Goal: Task Accomplishment & Management: Use online tool/utility

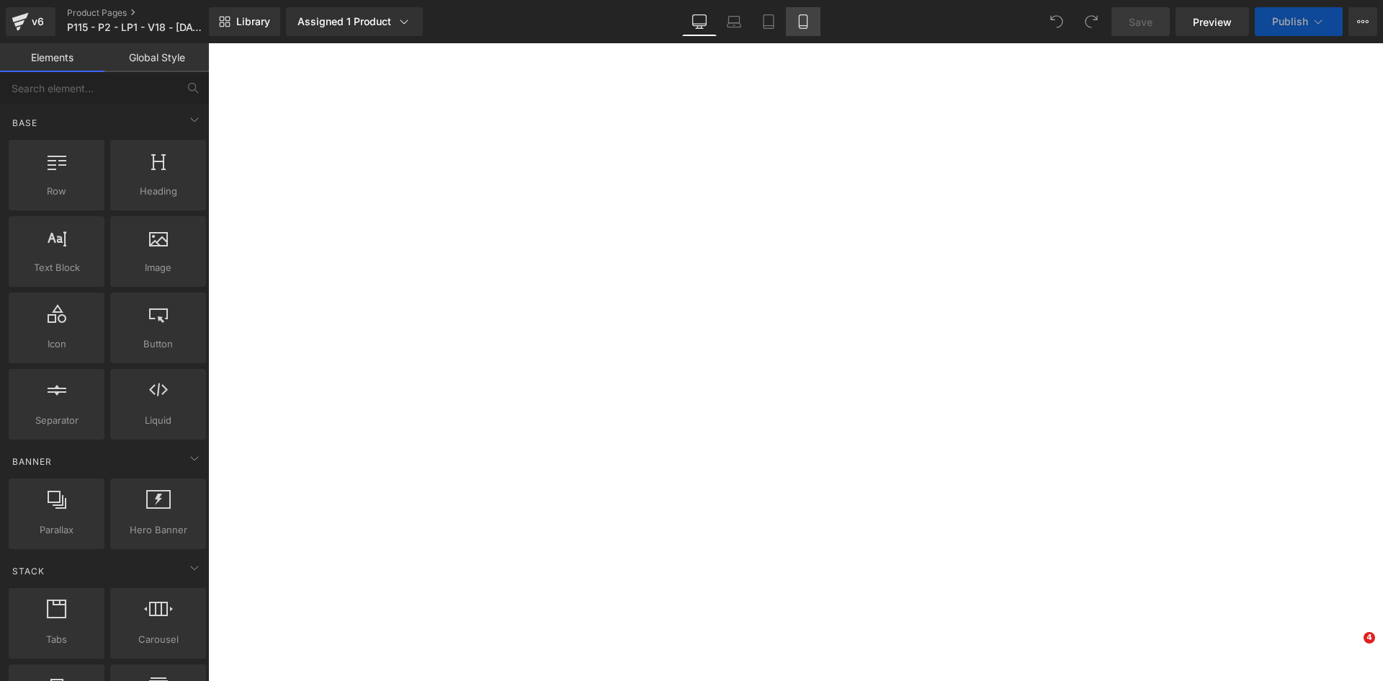
click at [800, 20] on icon at bounding box center [803, 21] width 14 height 14
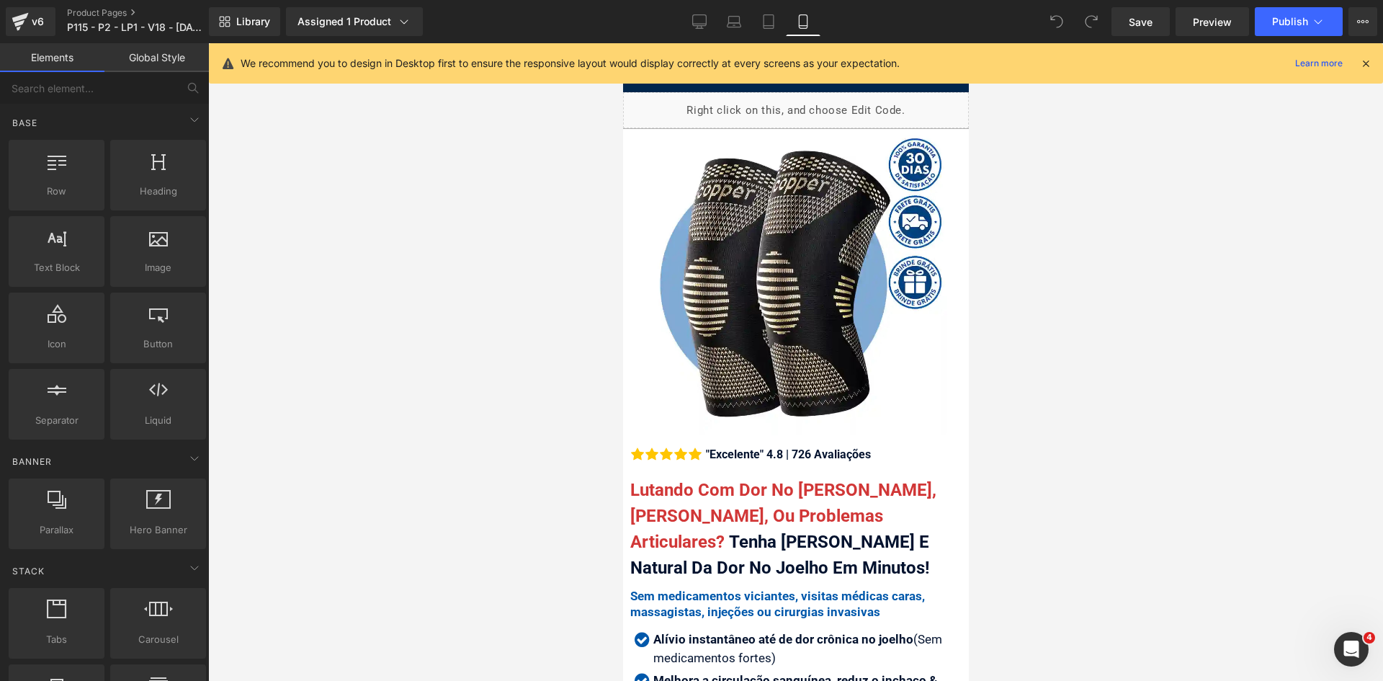
drag, startPoint x: 1368, startPoint y: 63, endPoint x: 1341, endPoint y: 79, distance: 31.0
click at [1368, 64] on icon at bounding box center [1365, 63] width 13 height 13
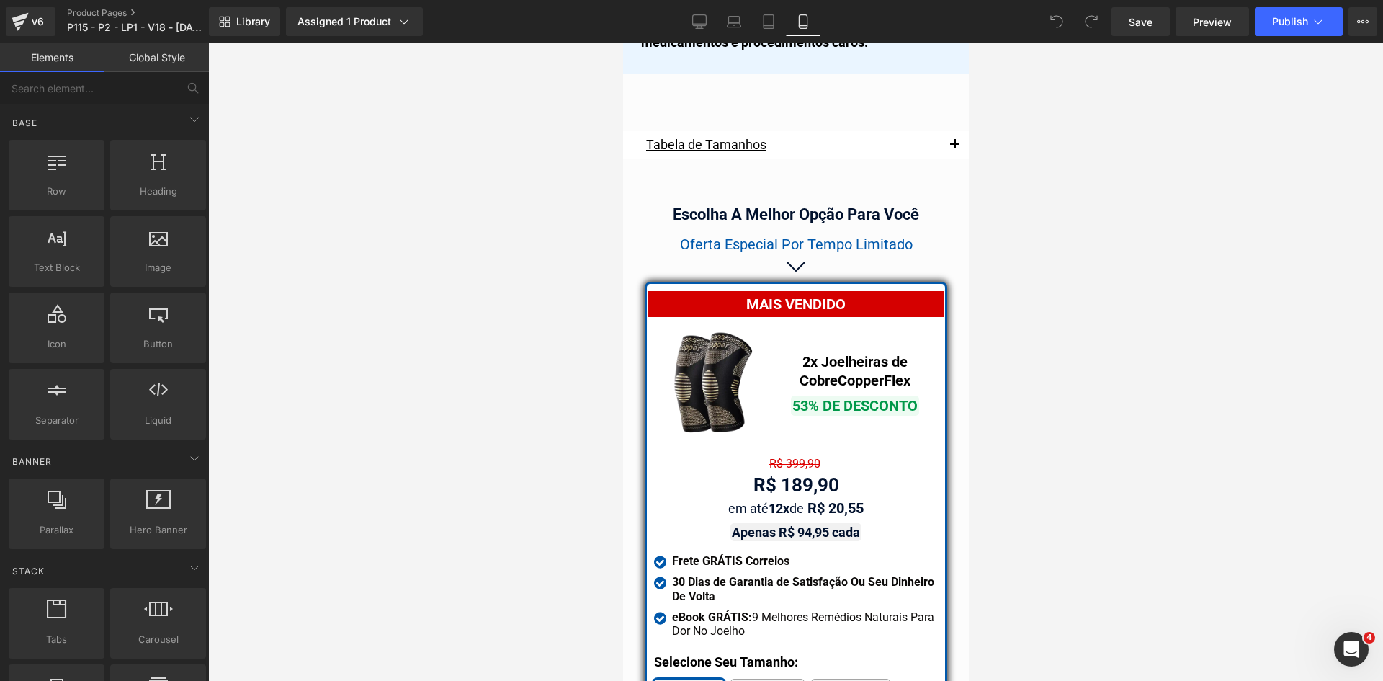
scroll to position [12635, 0]
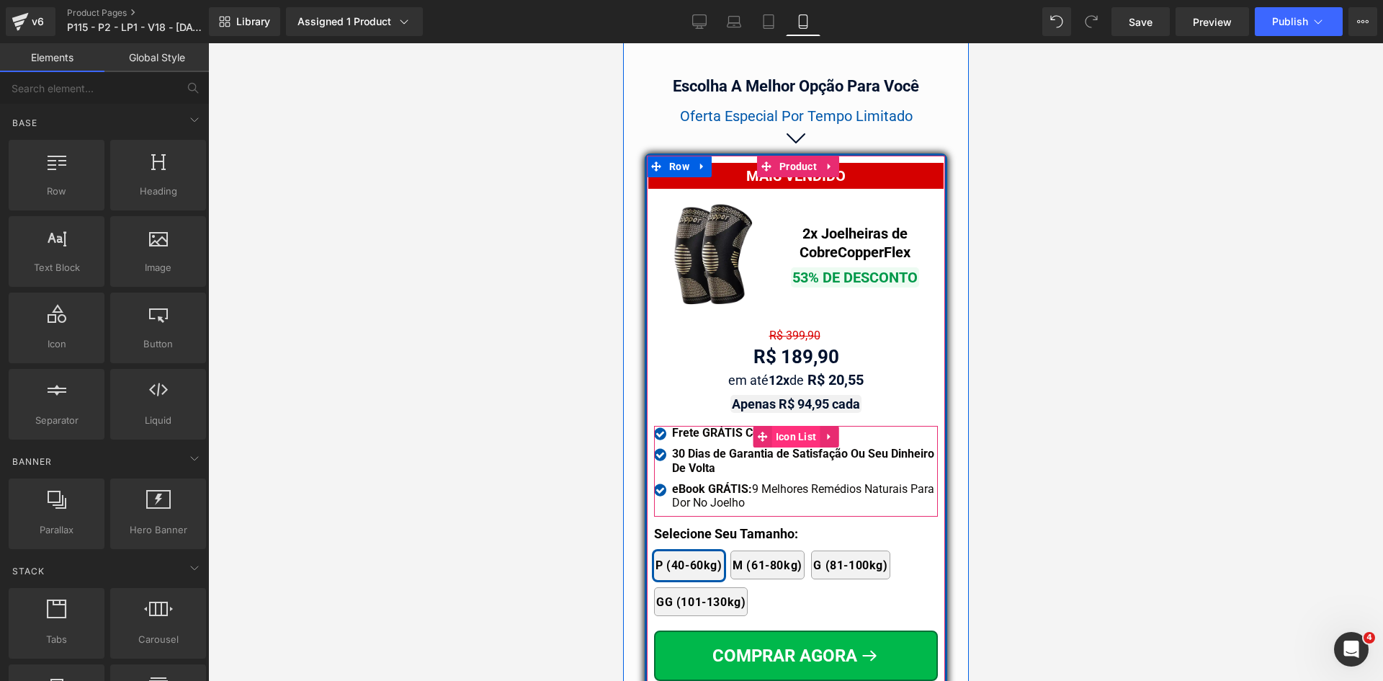
click at [788, 426] on span "Icon List" at bounding box center [796, 437] width 48 height 22
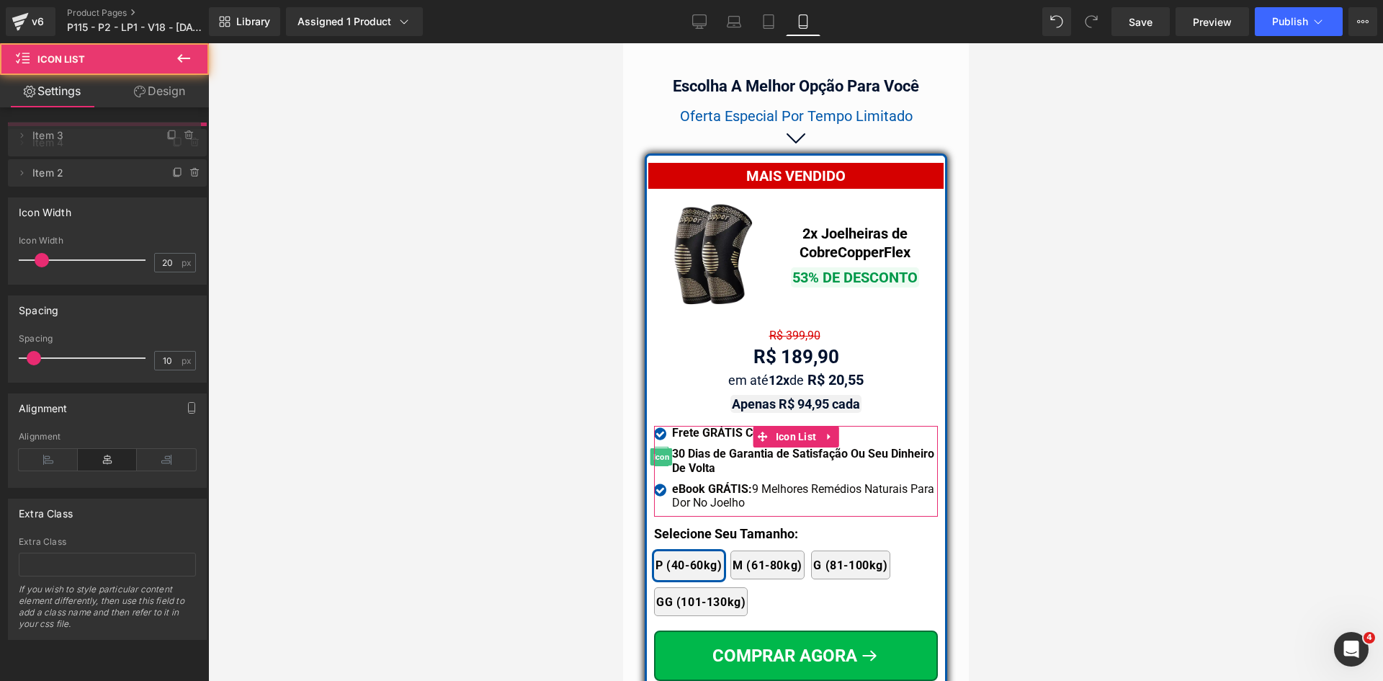
drag, startPoint x: 110, startPoint y: 170, endPoint x: 111, endPoint y: 135, distance: 34.6
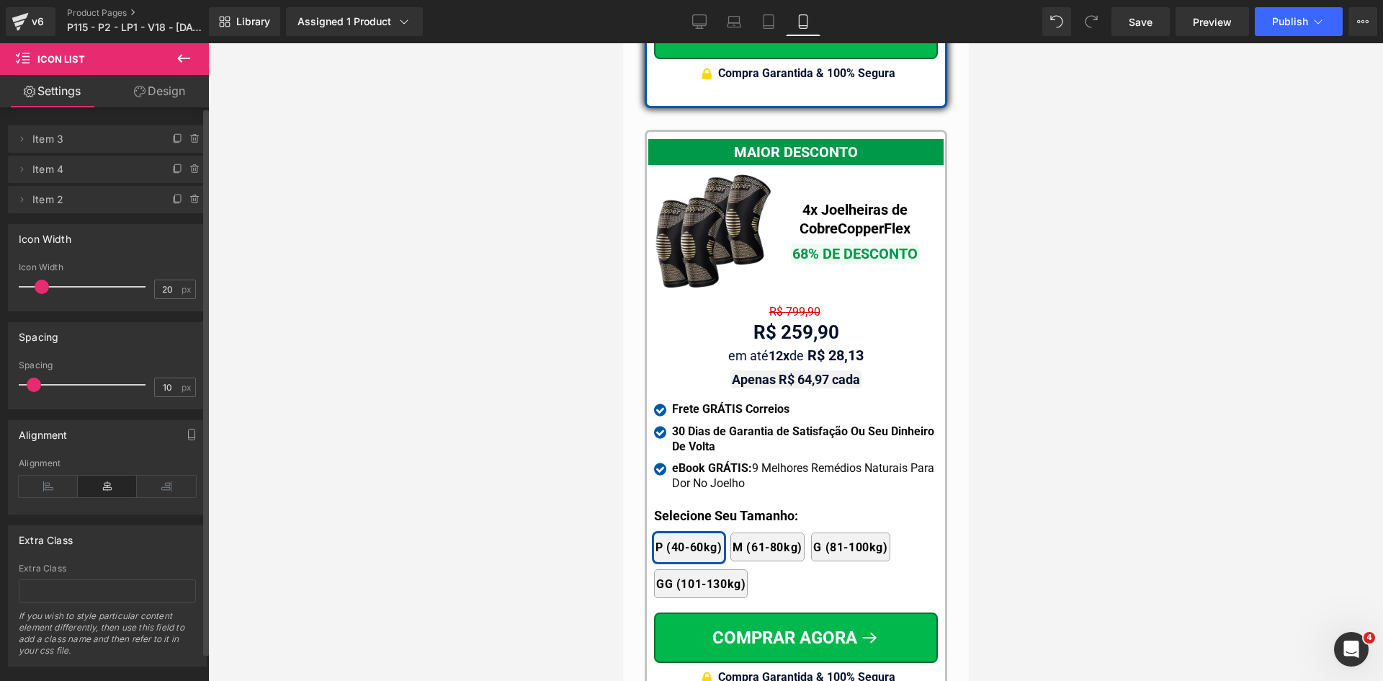
scroll to position [13356, 0]
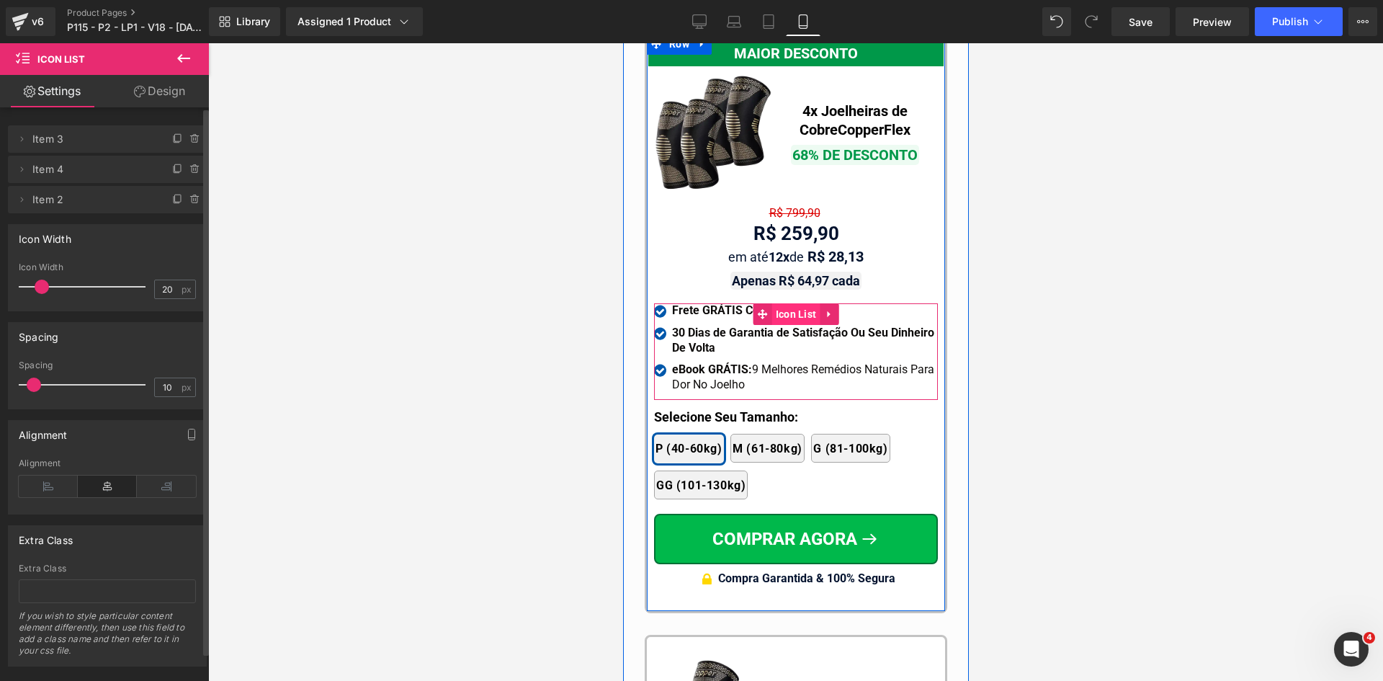
click at [787, 303] on span "Icon List" at bounding box center [796, 314] width 48 height 22
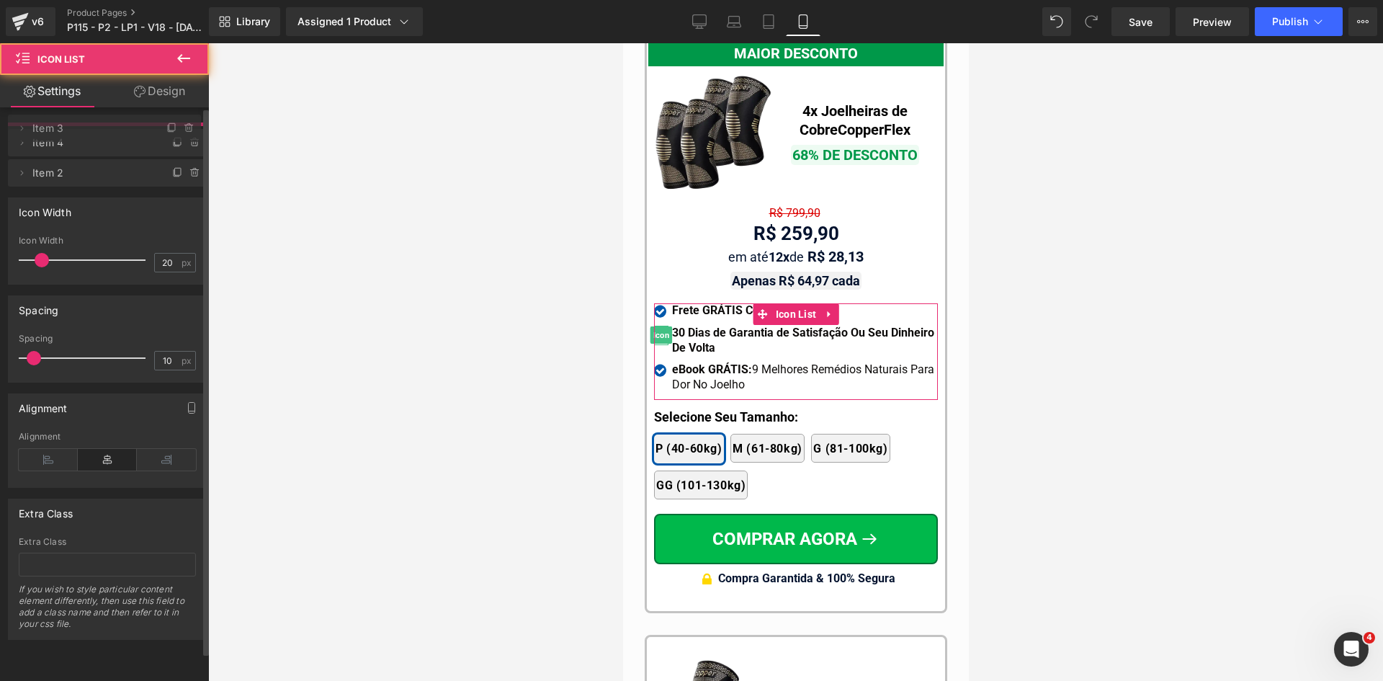
drag, startPoint x: 107, startPoint y: 169, endPoint x: 112, endPoint y: 128, distance: 41.5
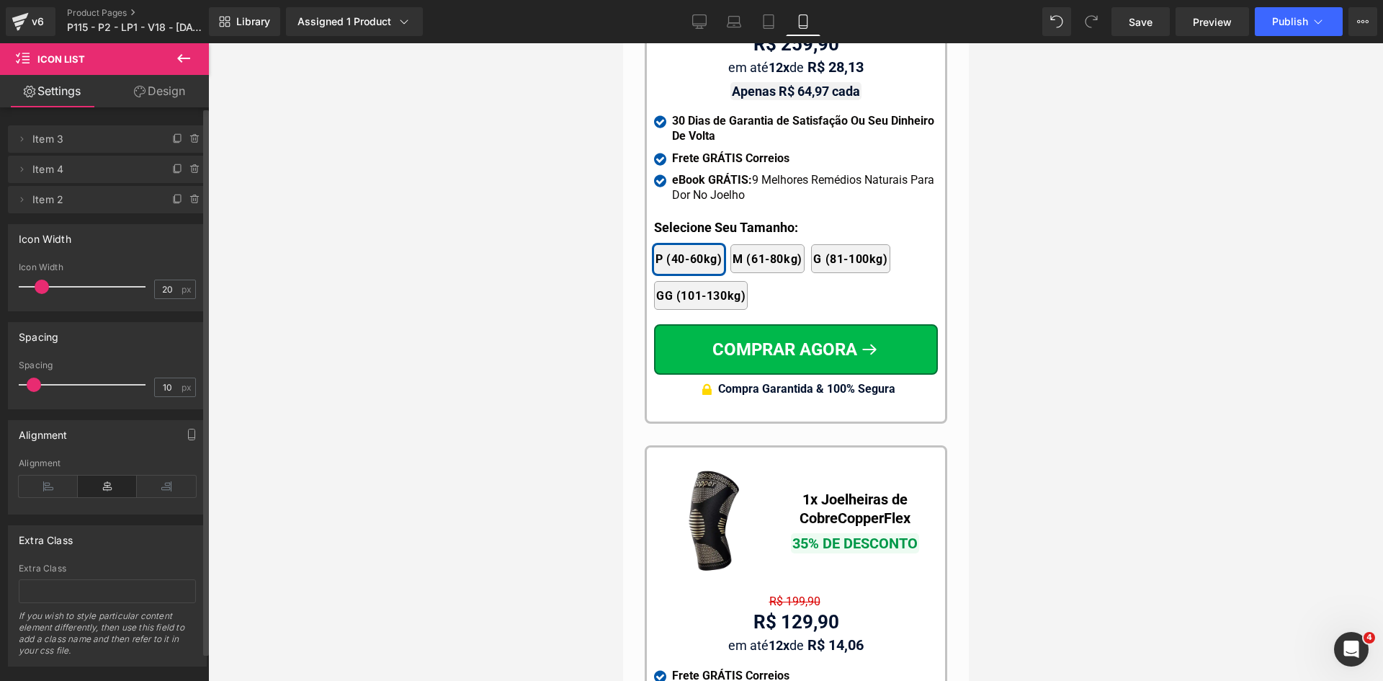
scroll to position [13716, 0]
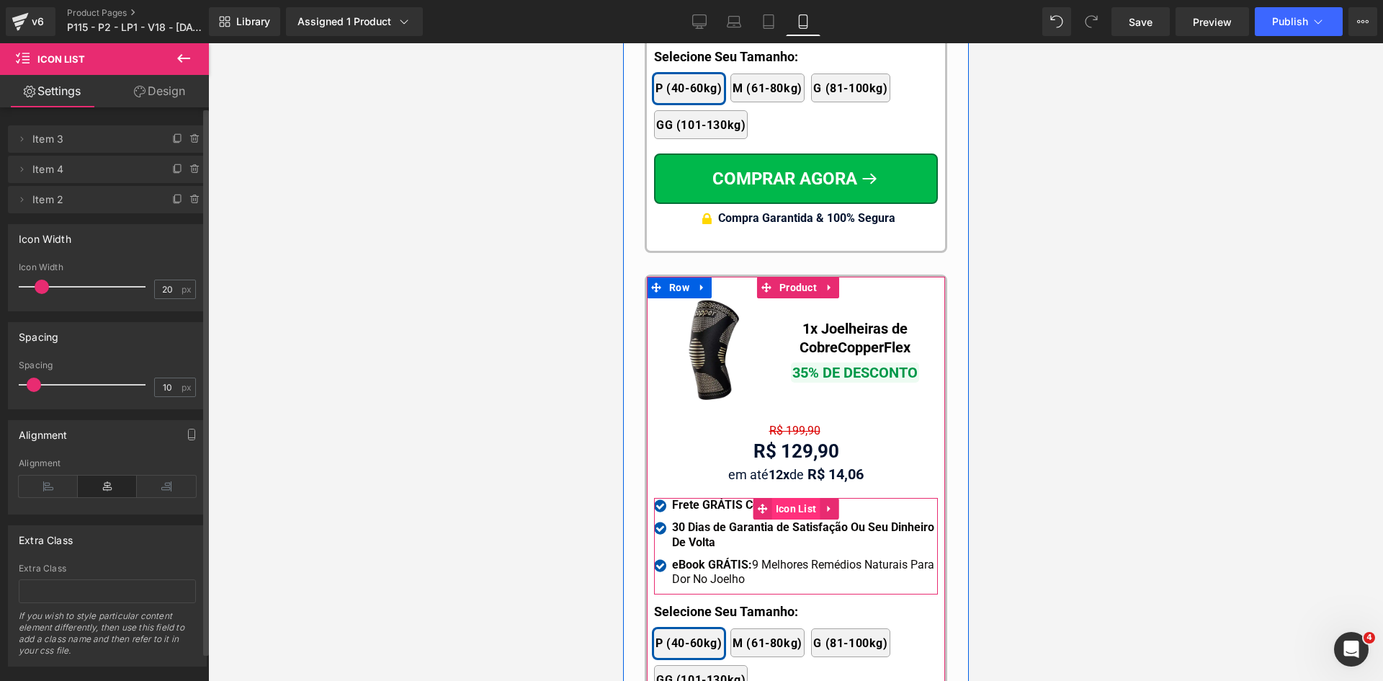
click at [790, 498] on span "Icon List" at bounding box center [796, 509] width 48 height 22
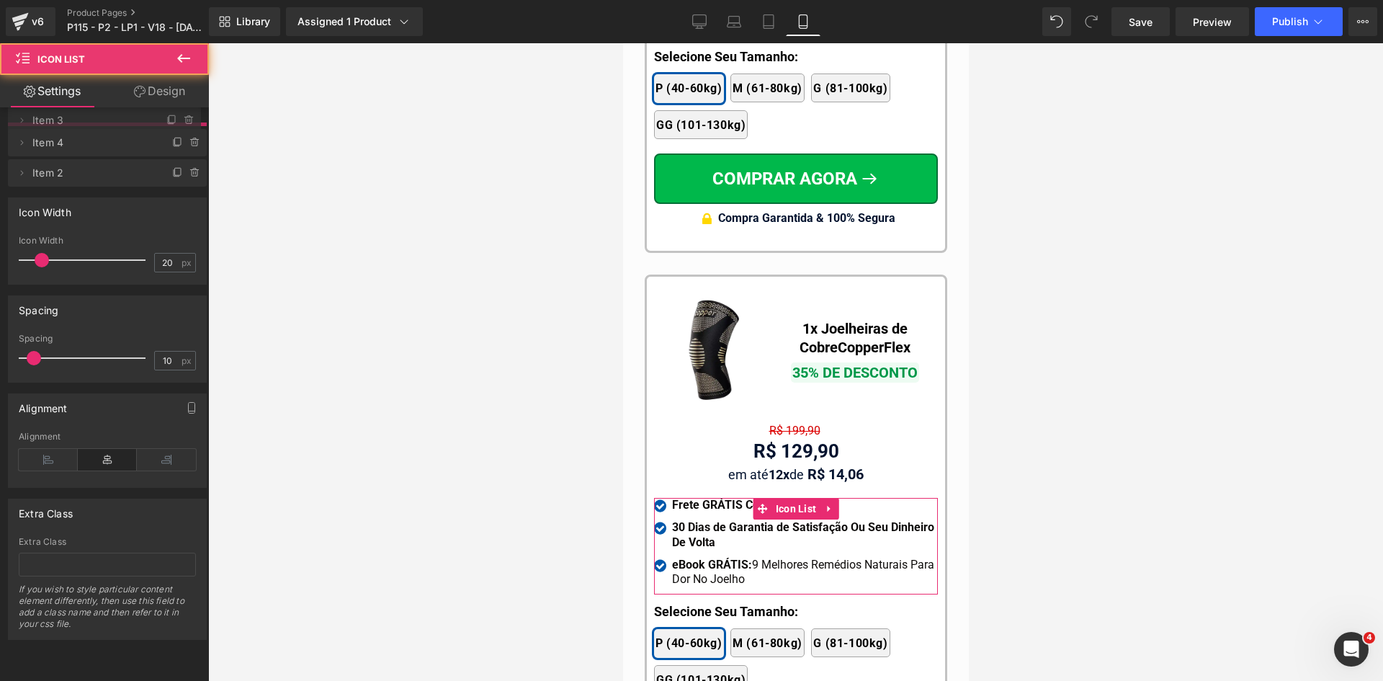
drag, startPoint x: 131, startPoint y: 164, endPoint x: 125, endPoint y: 126, distance: 38.6
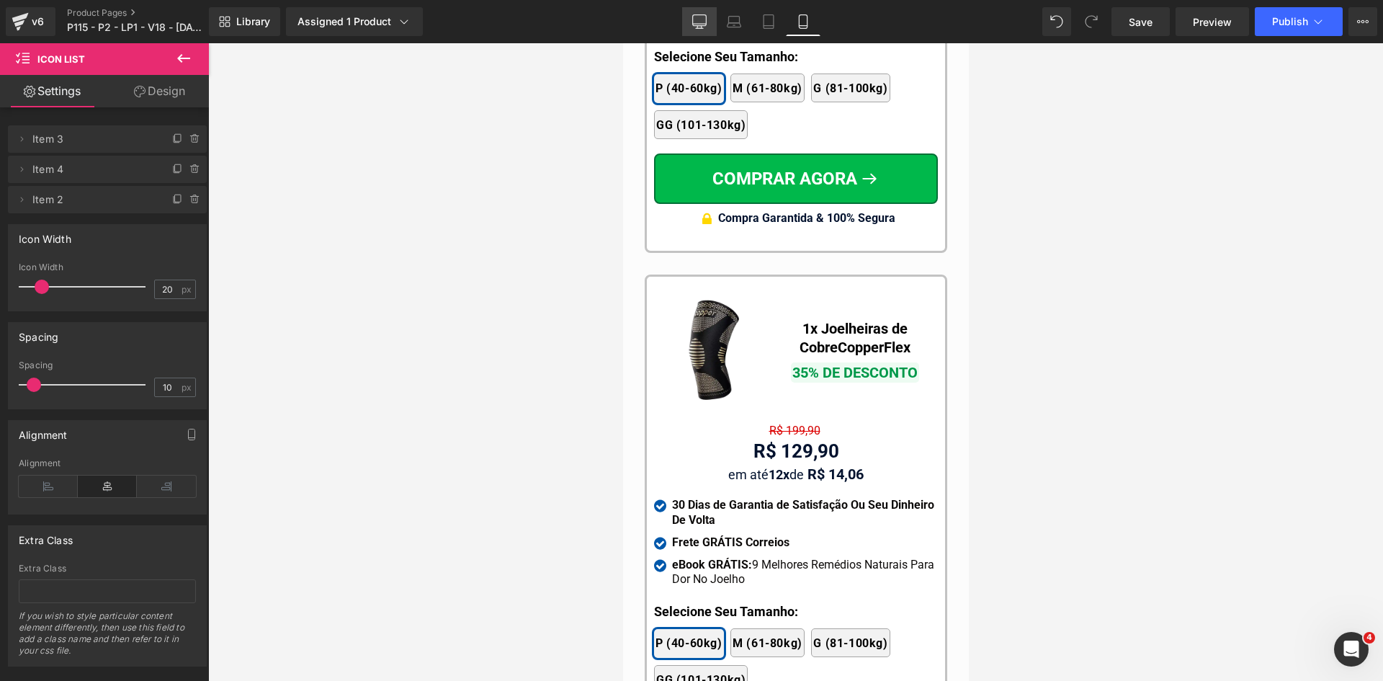
click at [700, 19] on icon at bounding box center [699, 21] width 14 height 14
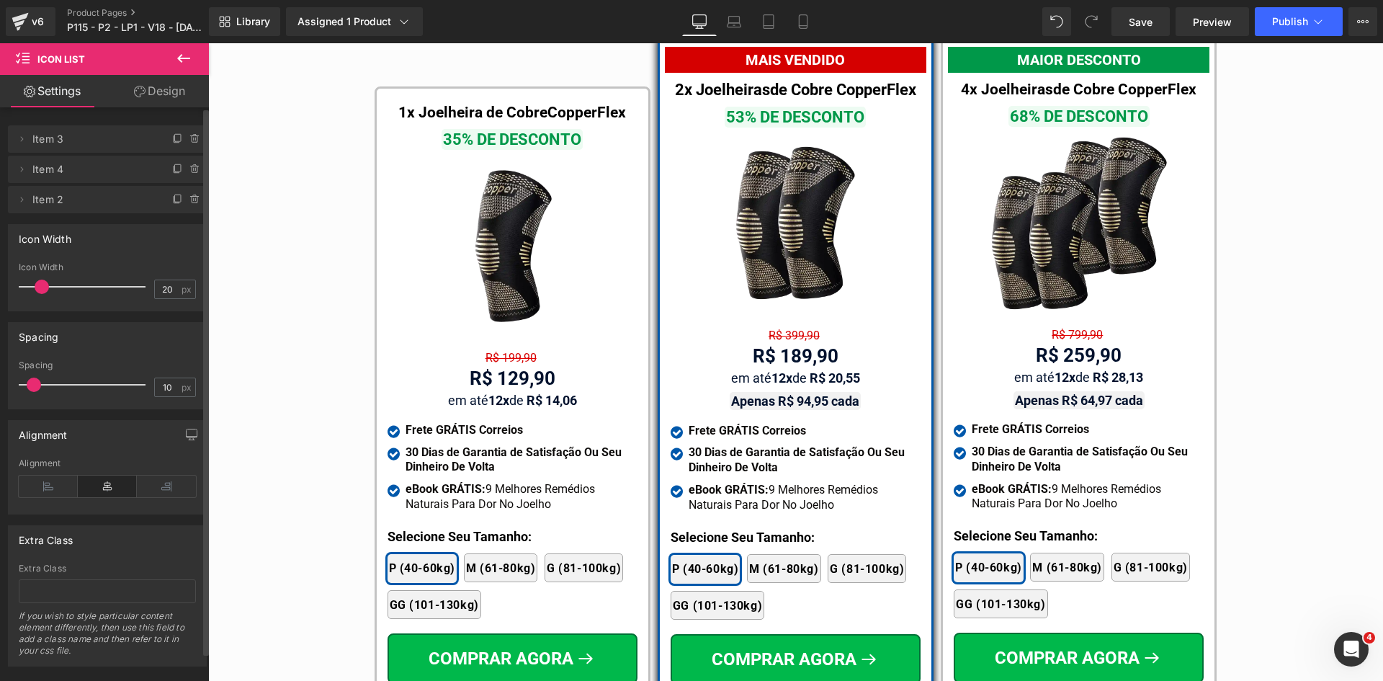
scroll to position [8593, 0]
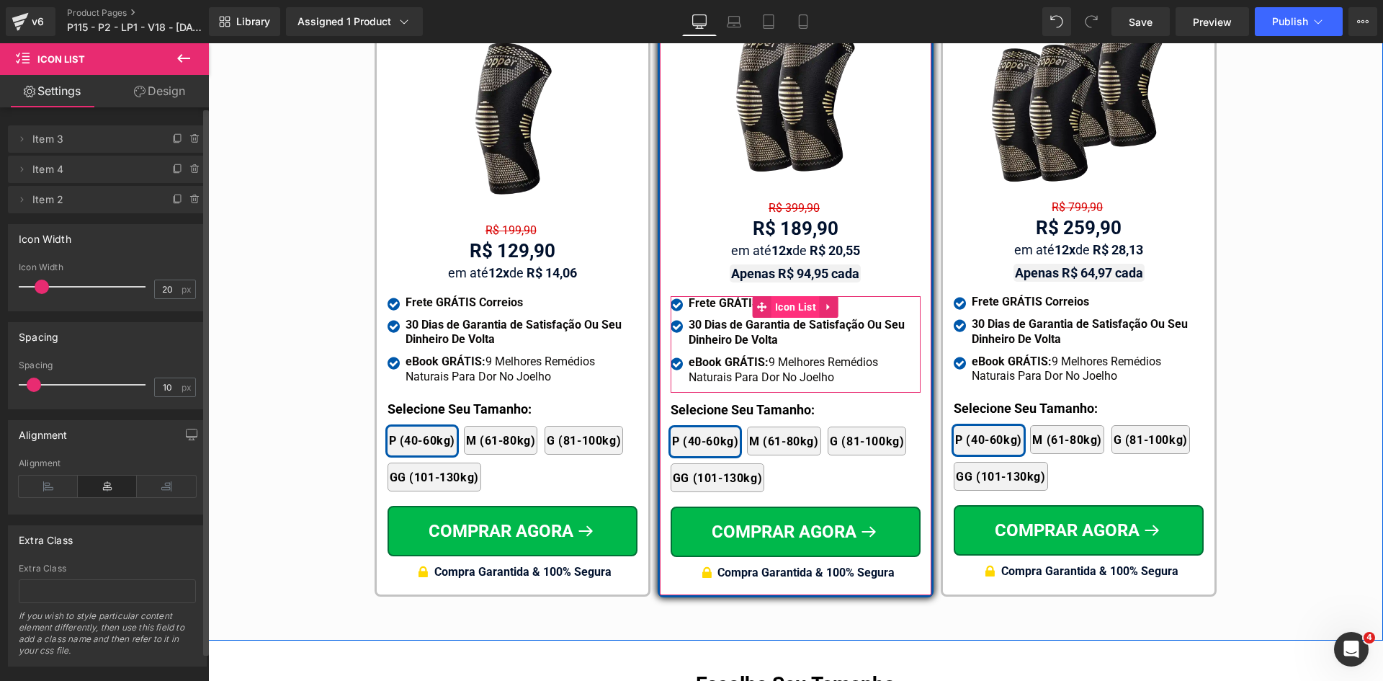
click at [779, 296] on span "Icon List" at bounding box center [796, 307] width 48 height 22
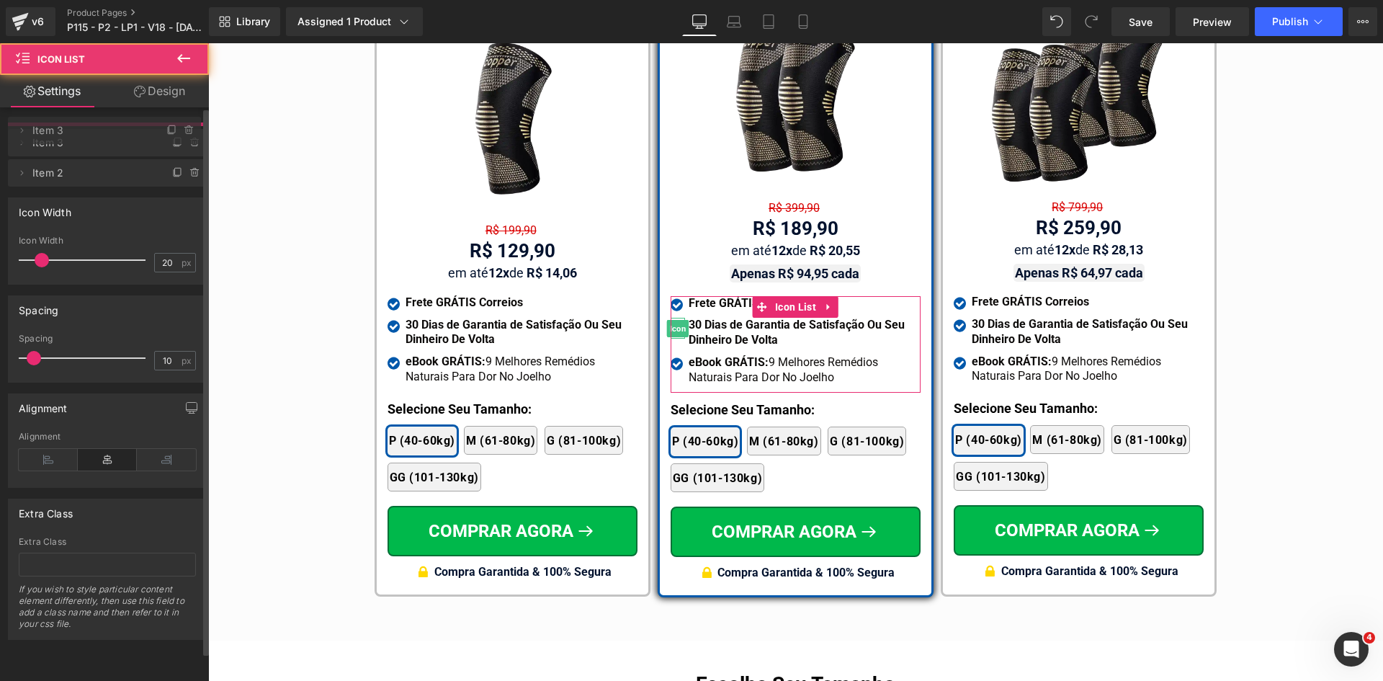
drag, startPoint x: 121, startPoint y: 170, endPoint x: 401, endPoint y: 318, distance: 316.1
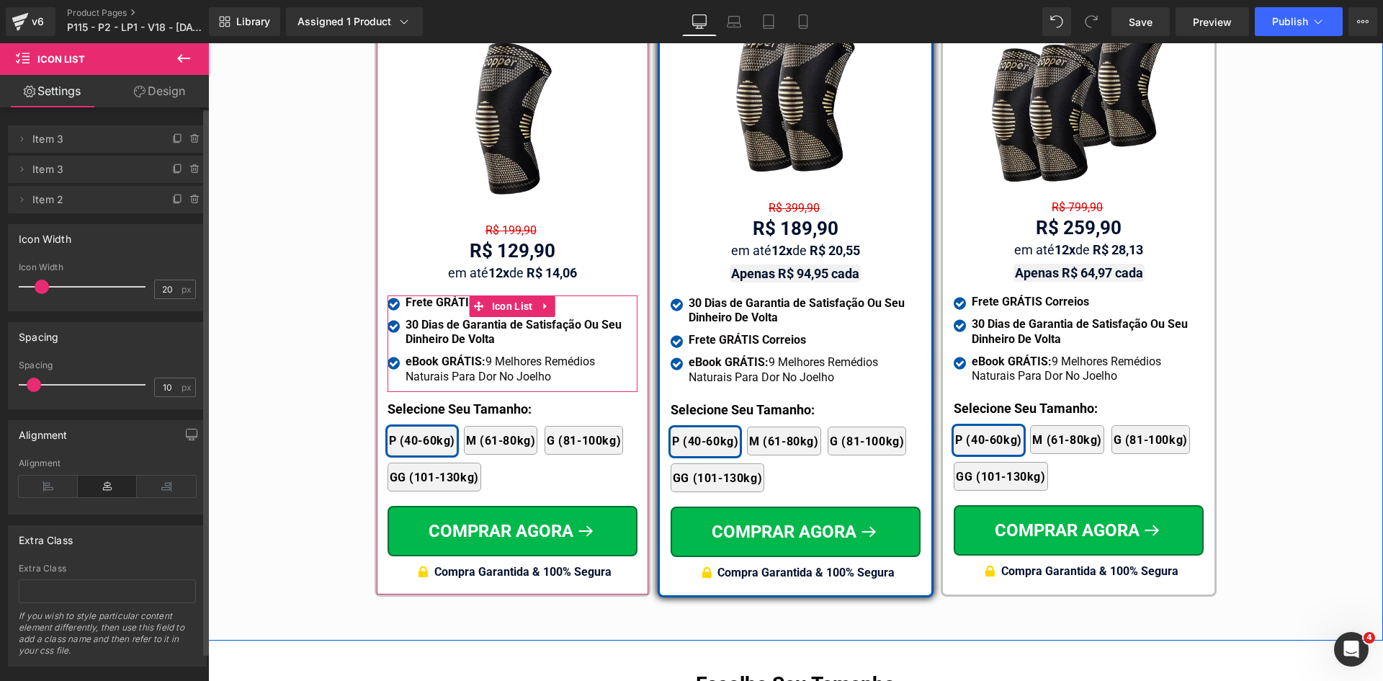
click at [520, 295] on span "Icon List" at bounding box center [512, 306] width 48 height 22
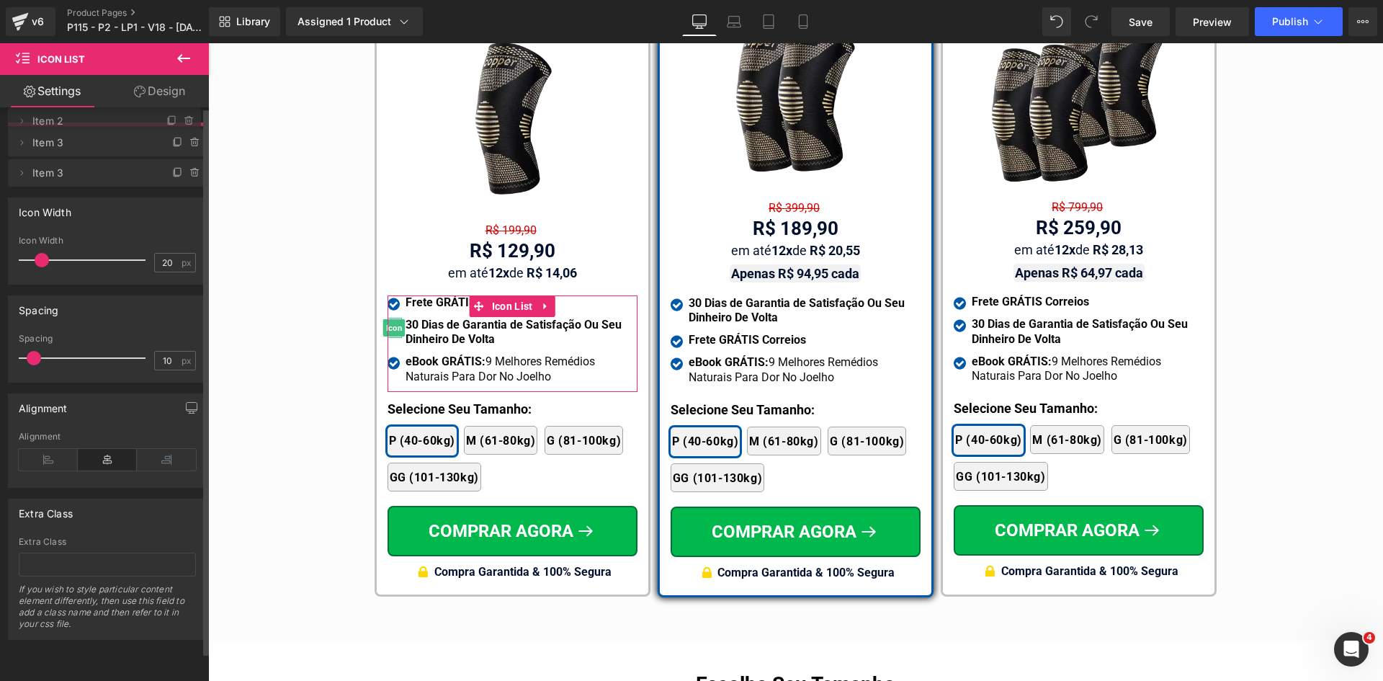
drag, startPoint x: 140, startPoint y: 177, endPoint x: 684, endPoint y: 250, distance: 548.9
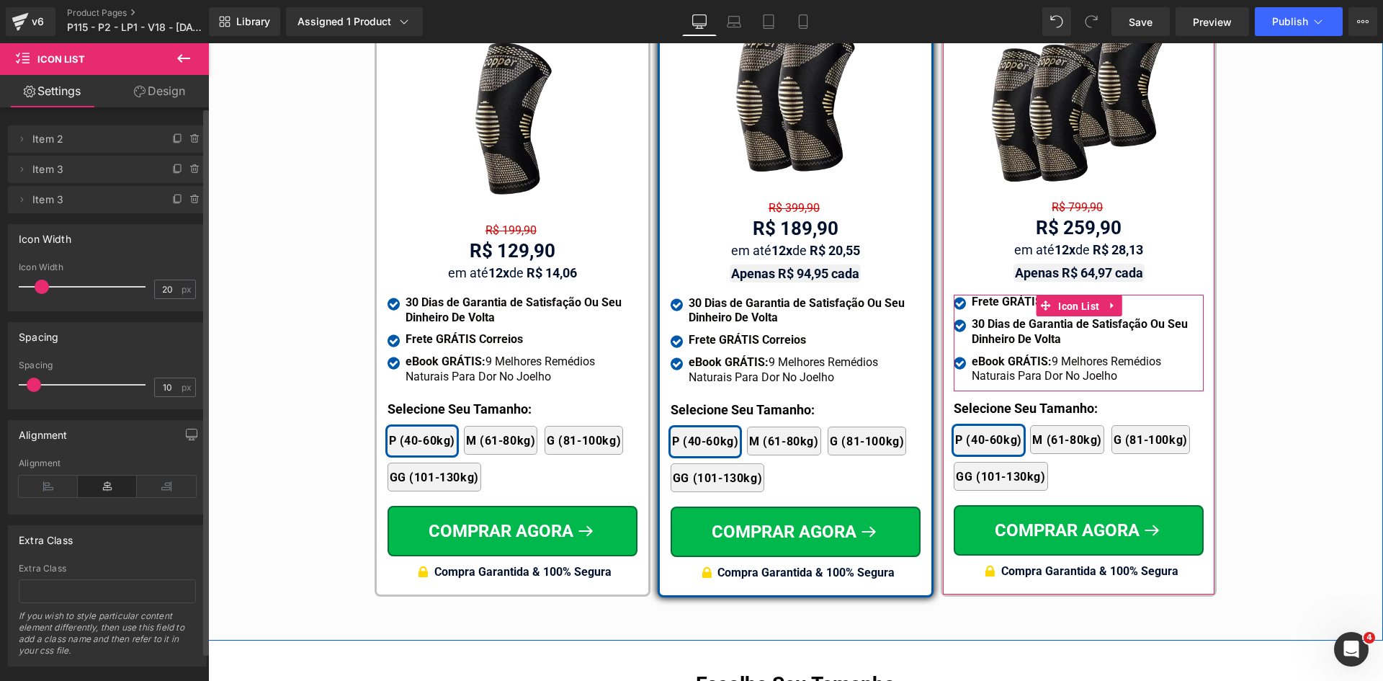
drag, startPoint x: 1076, startPoint y: 280, endPoint x: 404, endPoint y: 242, distance: 673.2
click at [1076, 295] on span "Icon List" at bounding box center [1079, 306] width 48 height 22
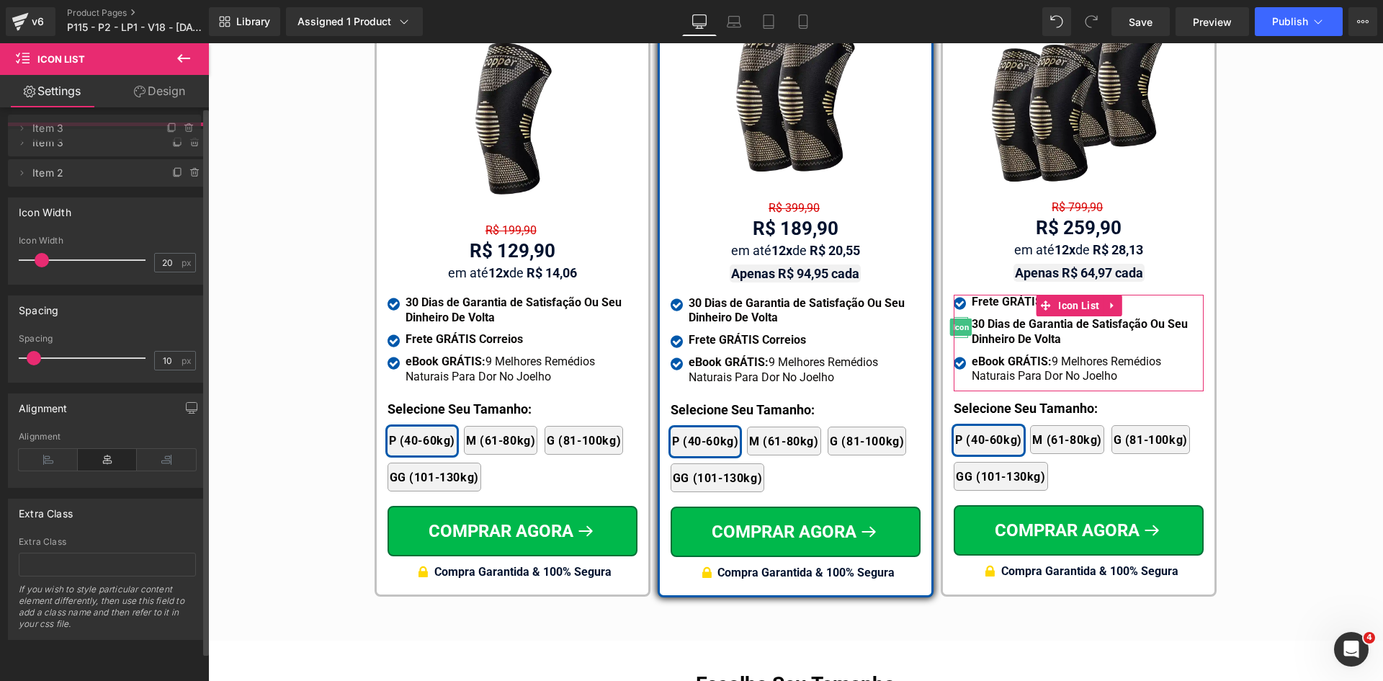
drag, startPoint x: 118, startPoint y: 177, endPoint x: 121, endPoint y: 136, distance: 40.4
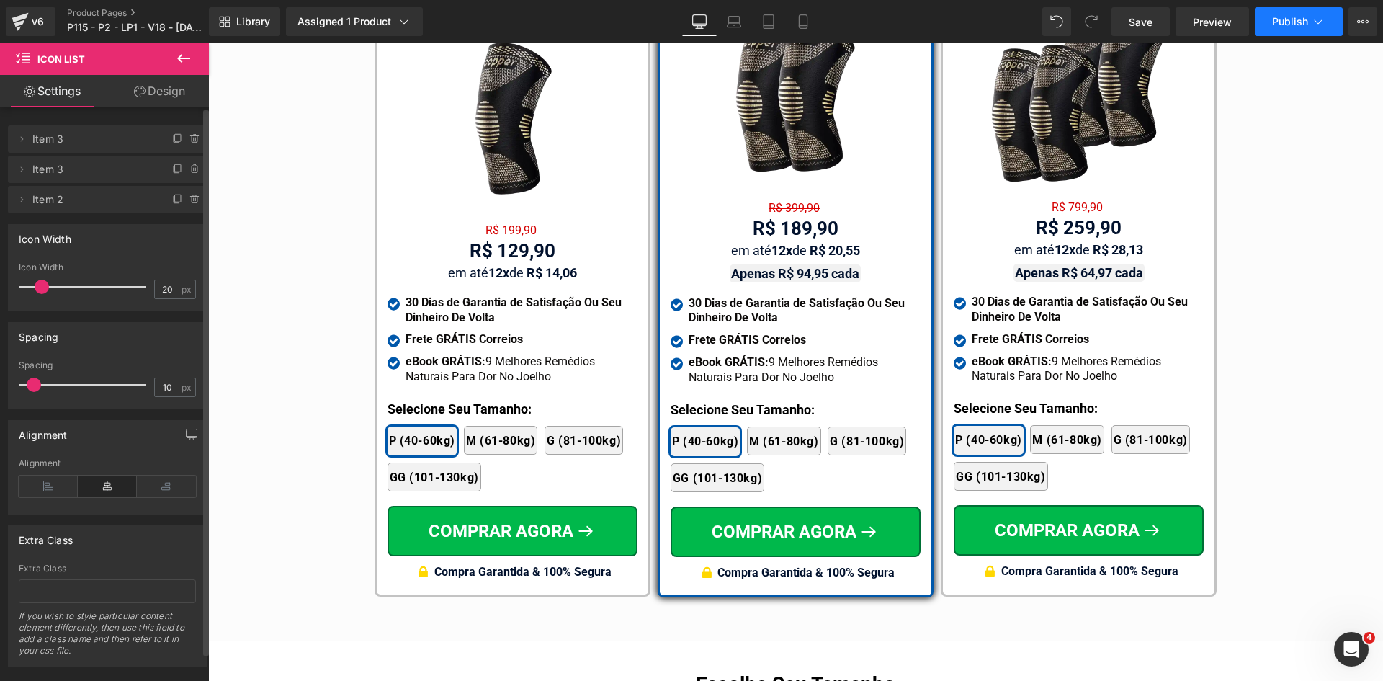
click at [1313, 22] on icon at bounding box center [1318, 21] width 14 height 14
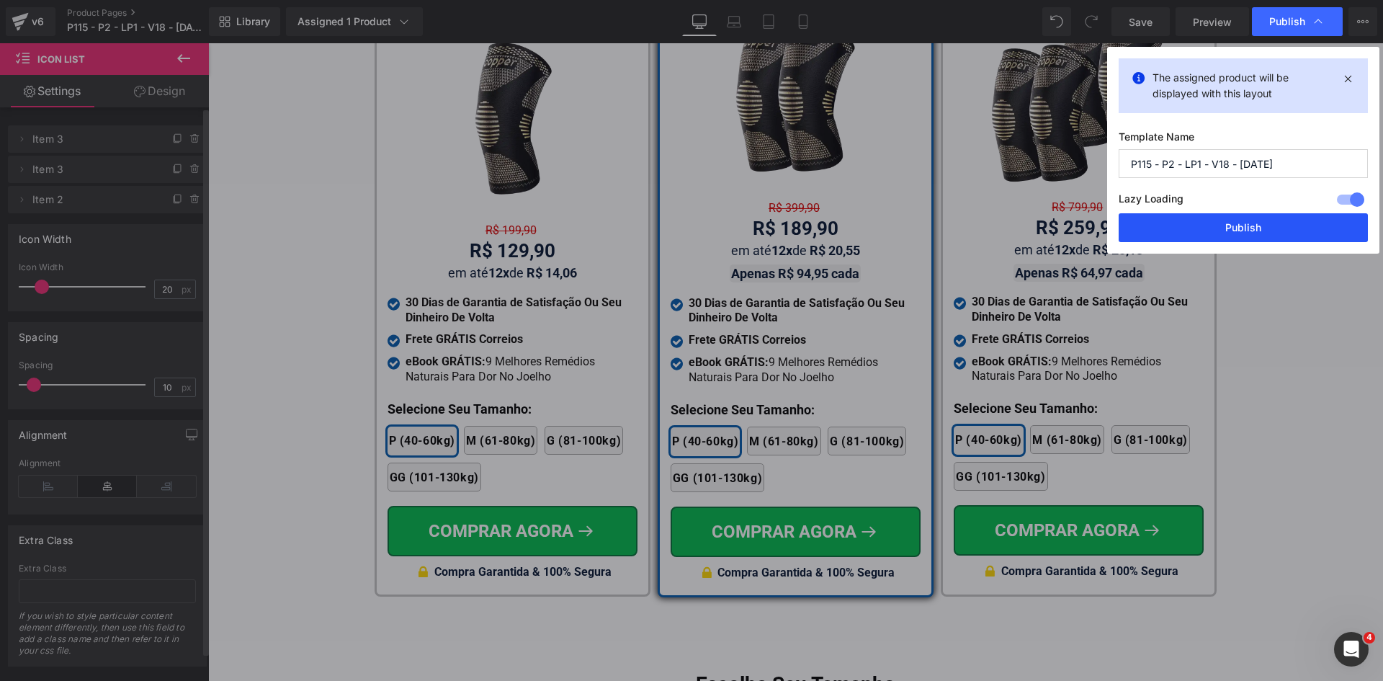
click at [1252, 224] on button "Publish" at bounding box center [1243, 227] width 249 height 29
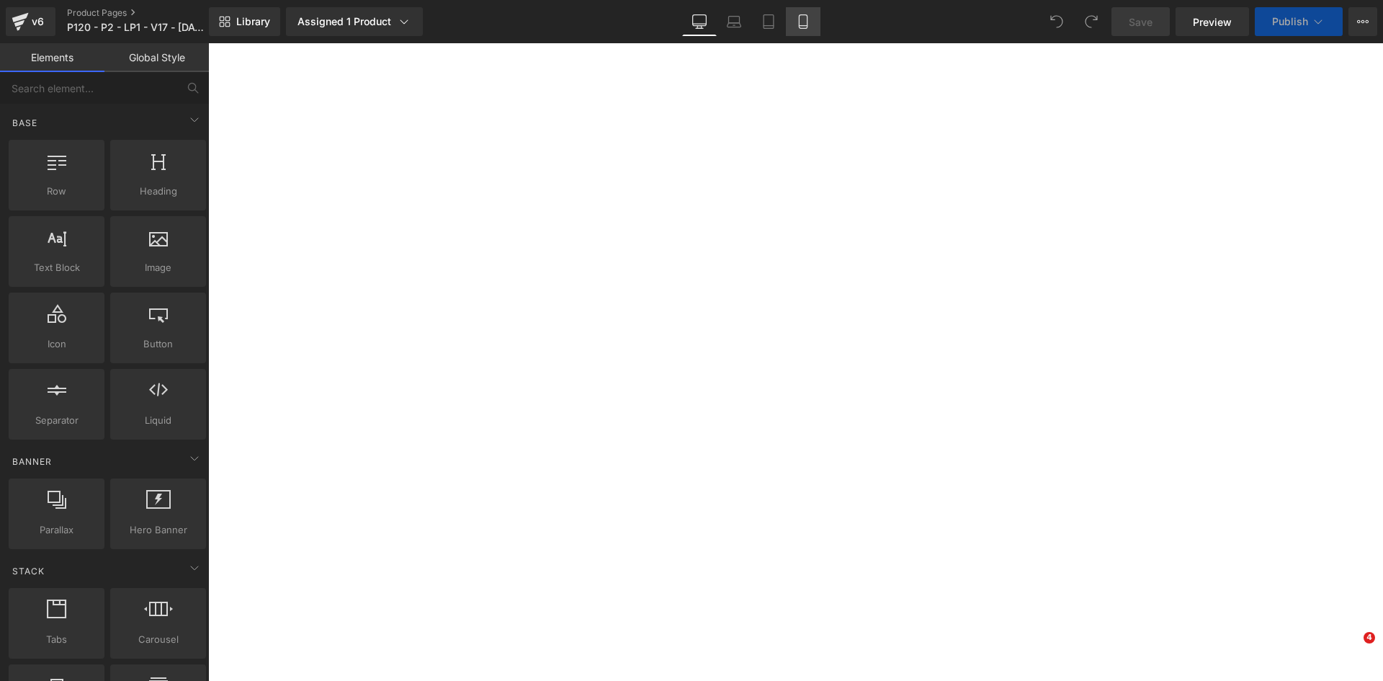
click at [805, 26] on icon at bounding box center [803, 26] width 8 height 0
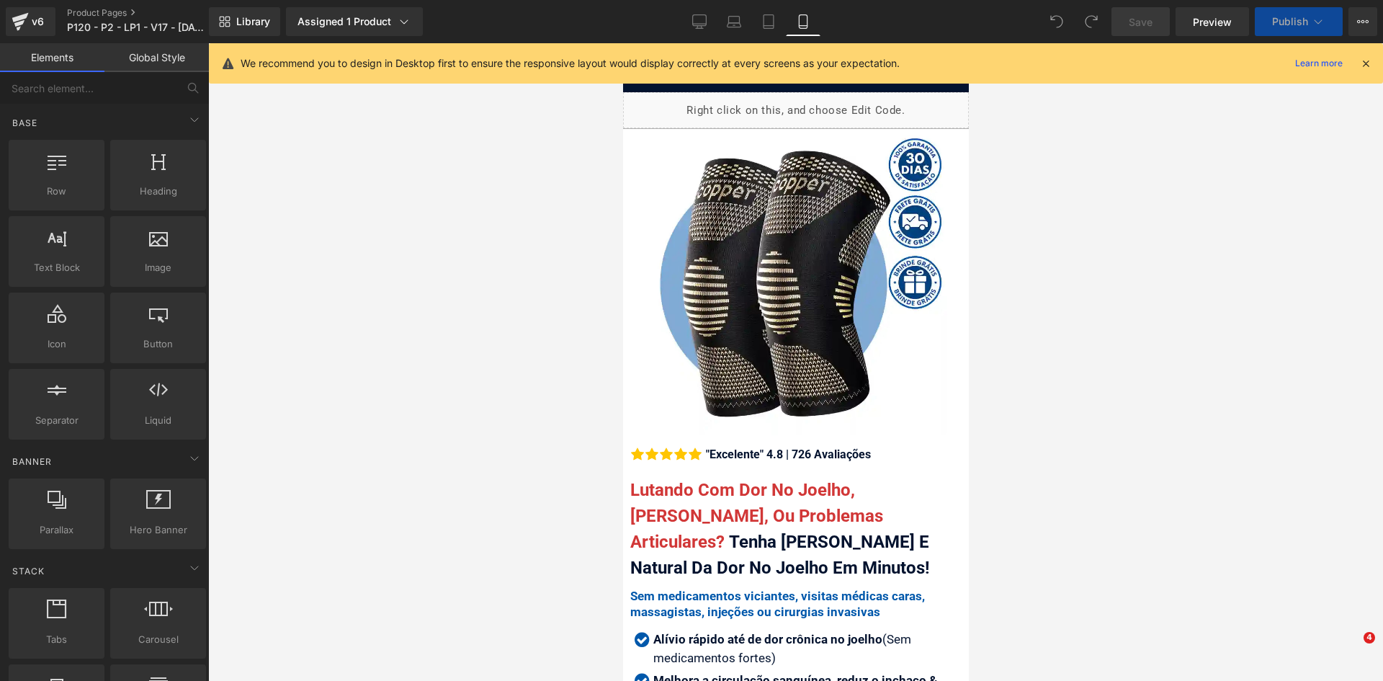
click at [1368, 65] on icon at bounding box center [1365, 63] width 13 height 13
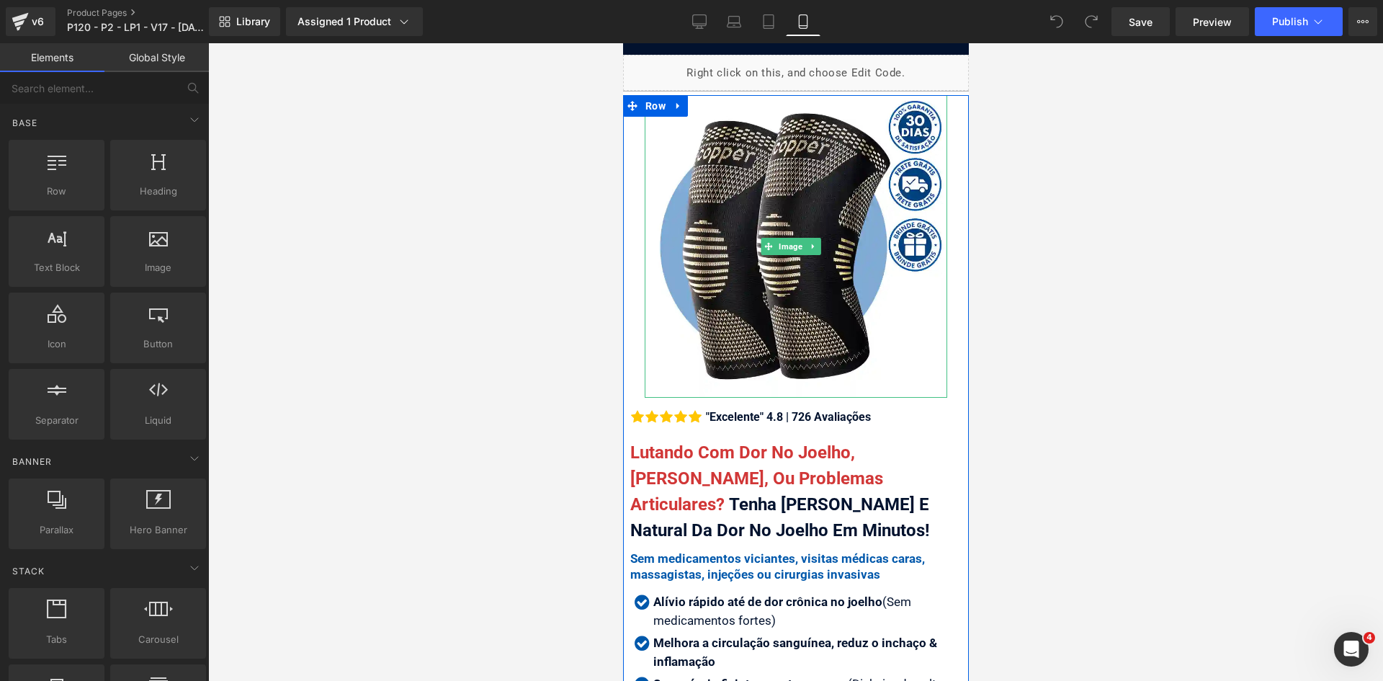
scroll to position [72, 0]
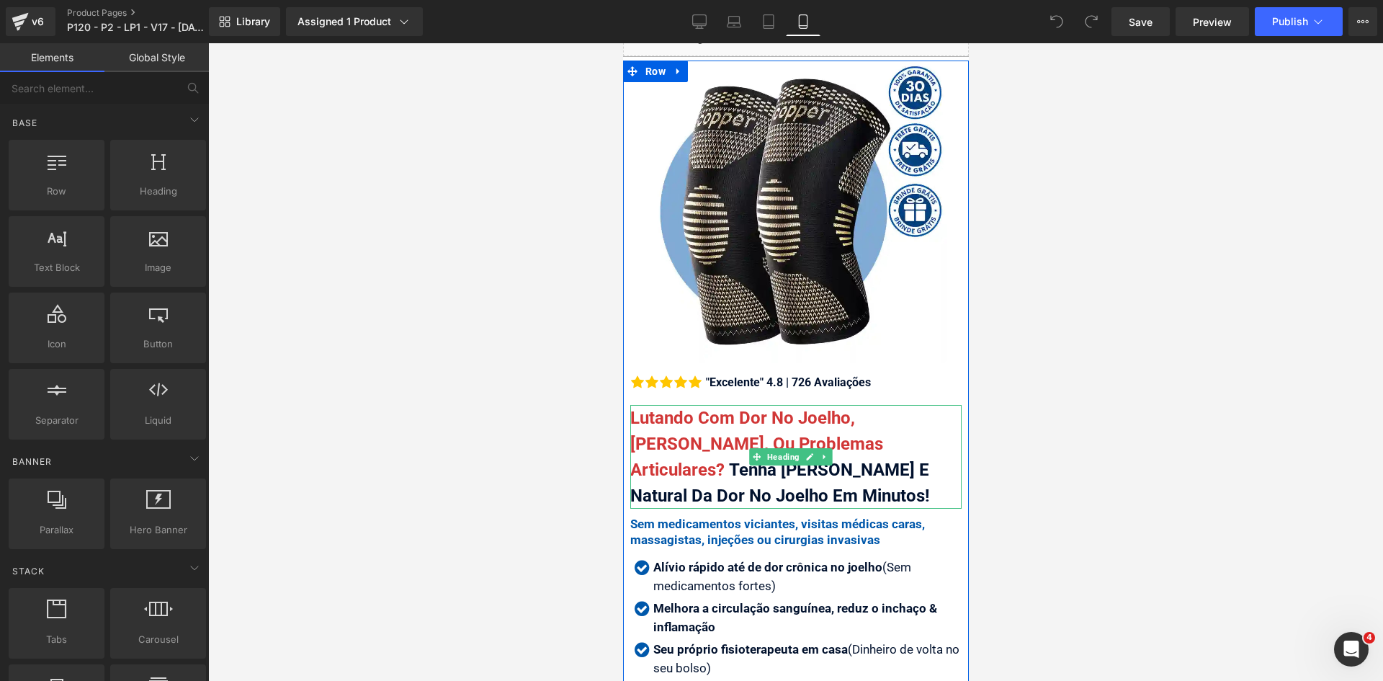
click at [865, 408] on span "Lutando Com Dor No Joelho, Artrose, Ou Problemas Articulares?" at bounding box center [756, 444] width 253 height 72
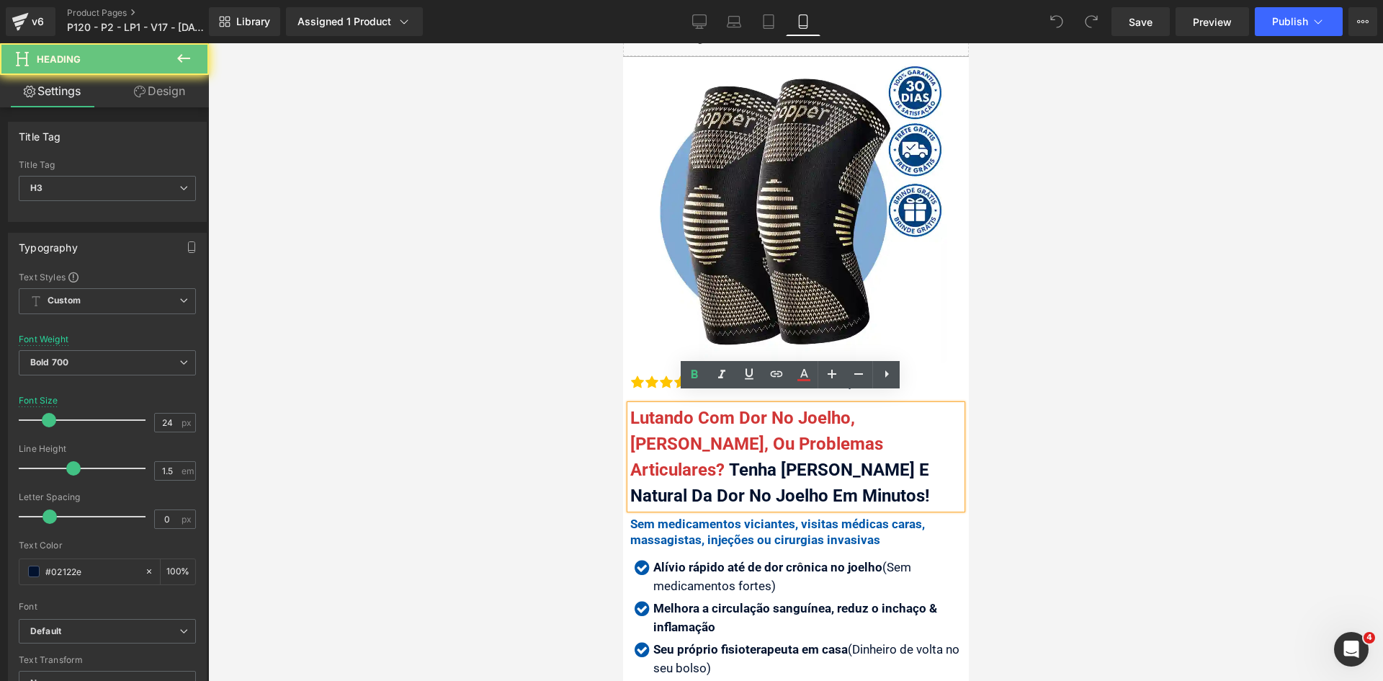
click at [859, 408] on span "Lutando Com Dor No Joelho, Artrose, Ou Problemas Articulares?" at bounding box center [756, 444] width 253 height 72
click at [842, 408] on span "Lutando Com Dor No Joelho, Artrose, Ou Problemas Articulares?" at bounding box center [756, 444] width 253 height 72
click at [848, 408] on span "Lutando Com Dor No Joelho, Artrose, Ou Problemas Articulares?" at bounding box center [756, 444] width 253 height 72
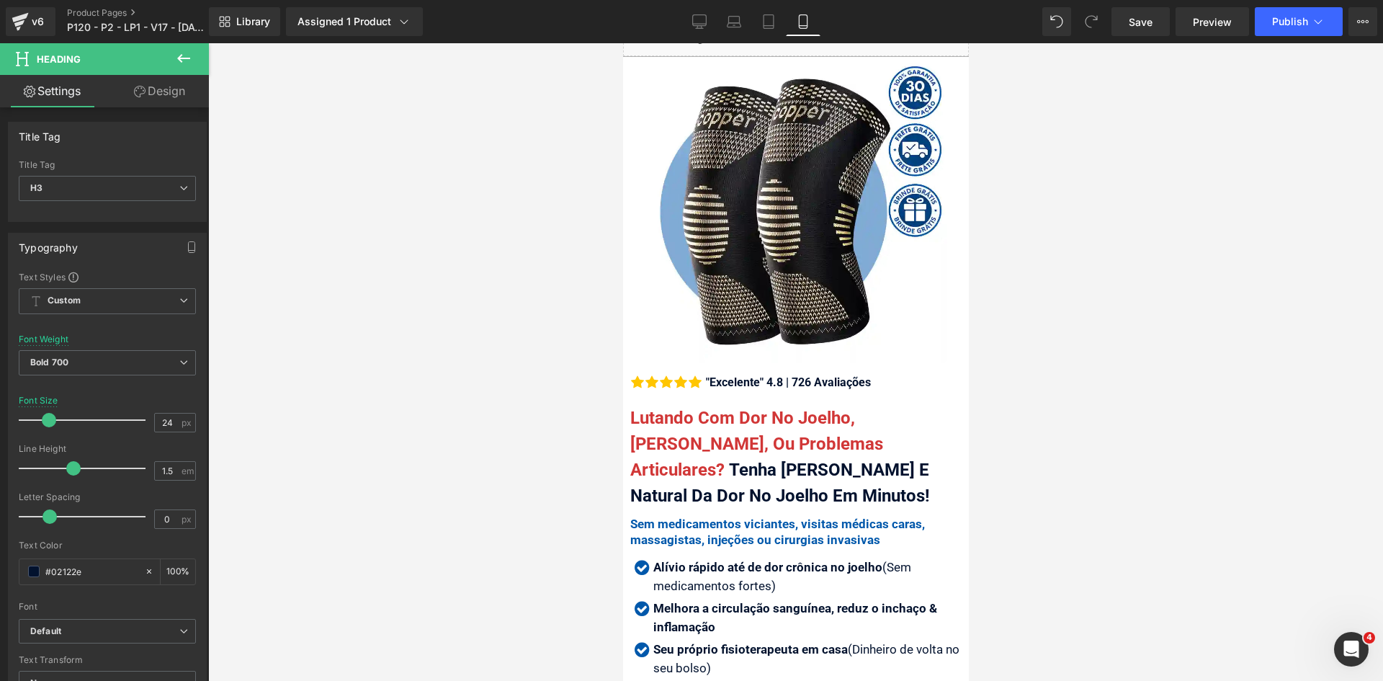
click at [1094, 380] on div at bounding box center [795, 362] width 1175 height 638
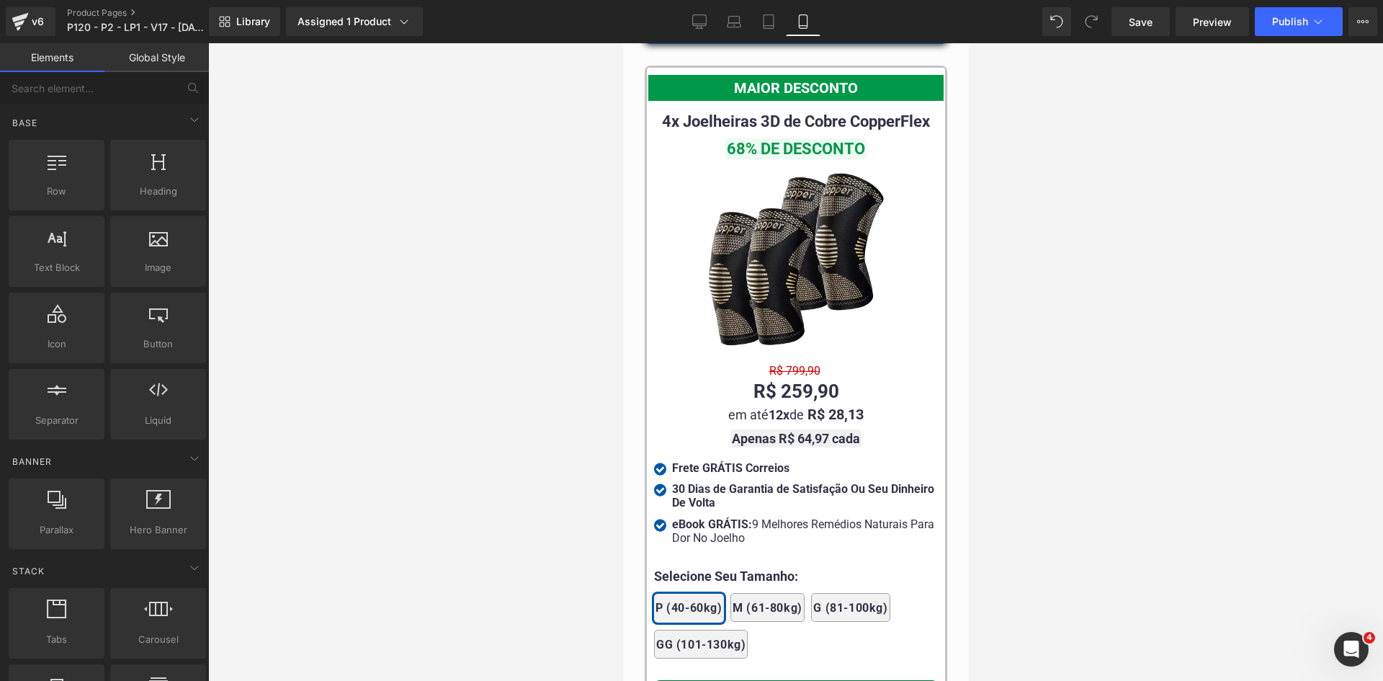
scroll to position [12746, 0]
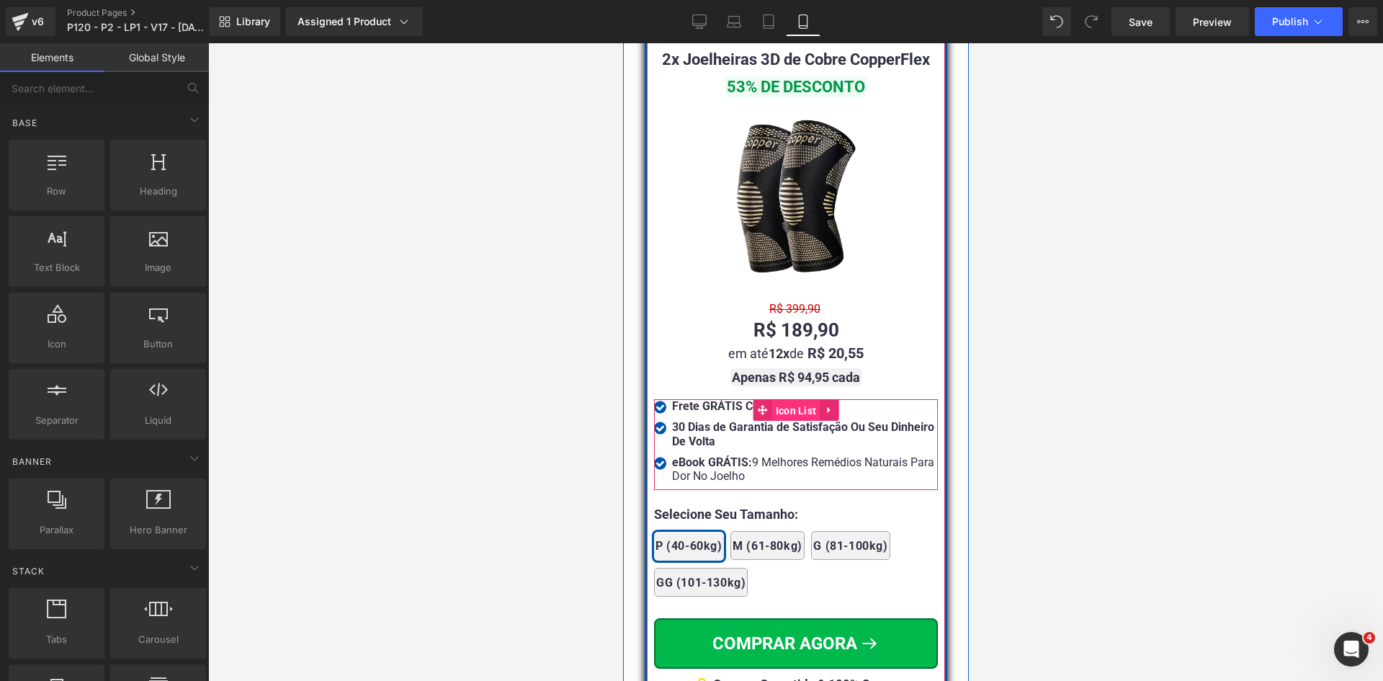
drag, startPoint x: 783, startPoint y: 379, endPoint x: 872, endPoint y: 375, distance: 88.7
click at [783, 400] on span "Icon List" at bounding box center [796, 411] width 48 height 22
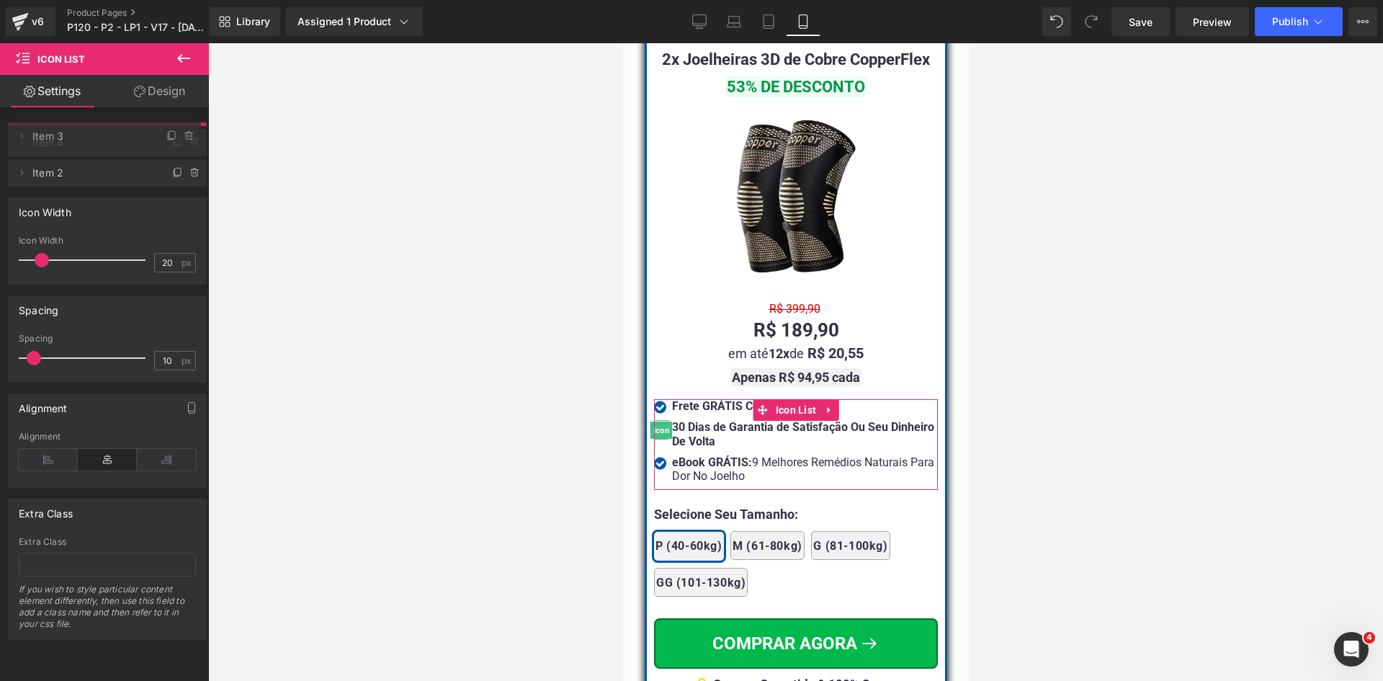
drag, startPoint x: 82, startPoint y: 171, endPoint x: 83, endPoint y: 138, distance: 33.1
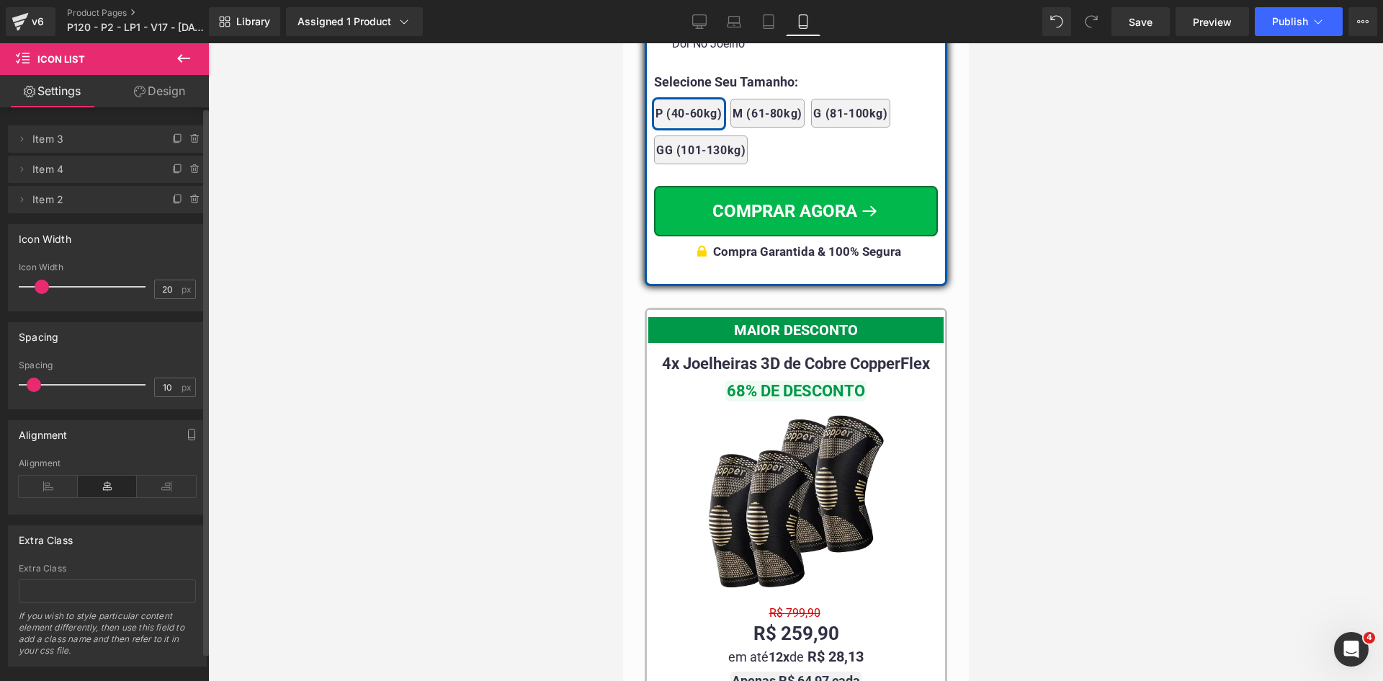
scroll to position [13323, 0]
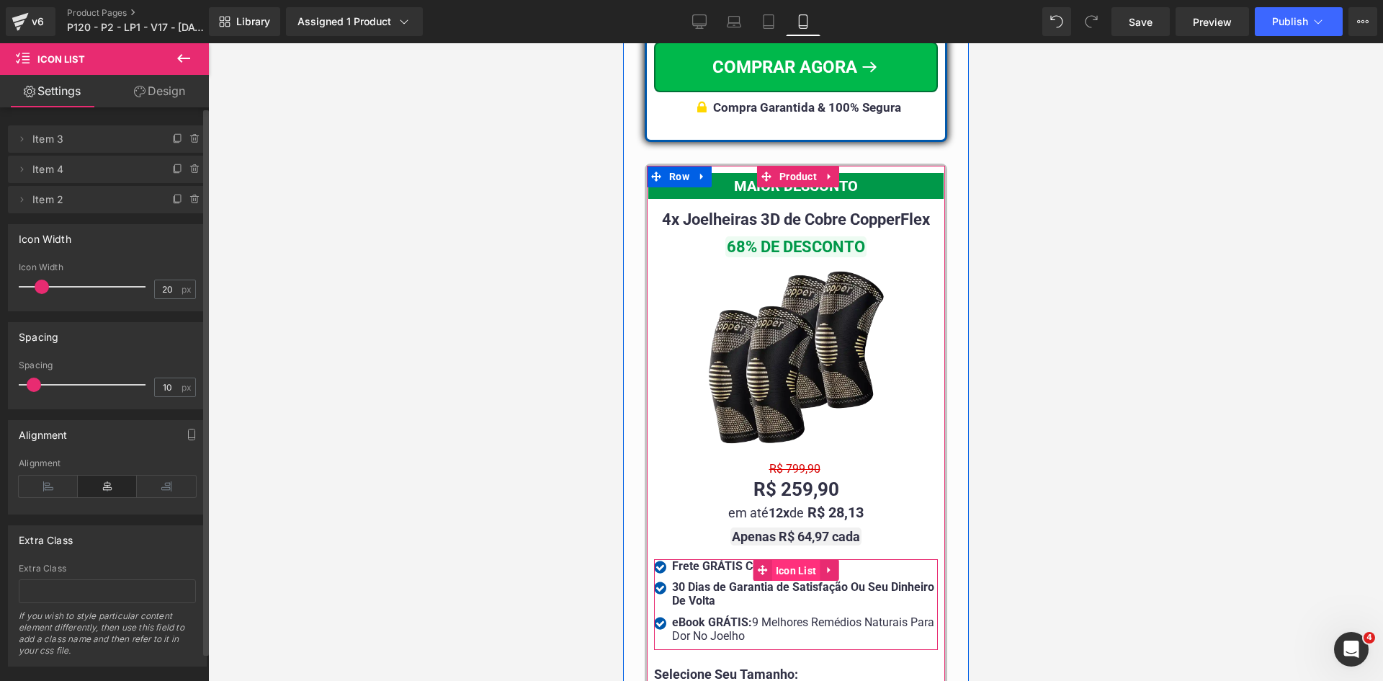
drag, startPoint x: 790, startPoint y: 537, endPoint x: 973, endPoint y: 389, distance: 235.0
click at [790, 560] on span "Icon List" at bounding box center [796, 571] width 48 height 22
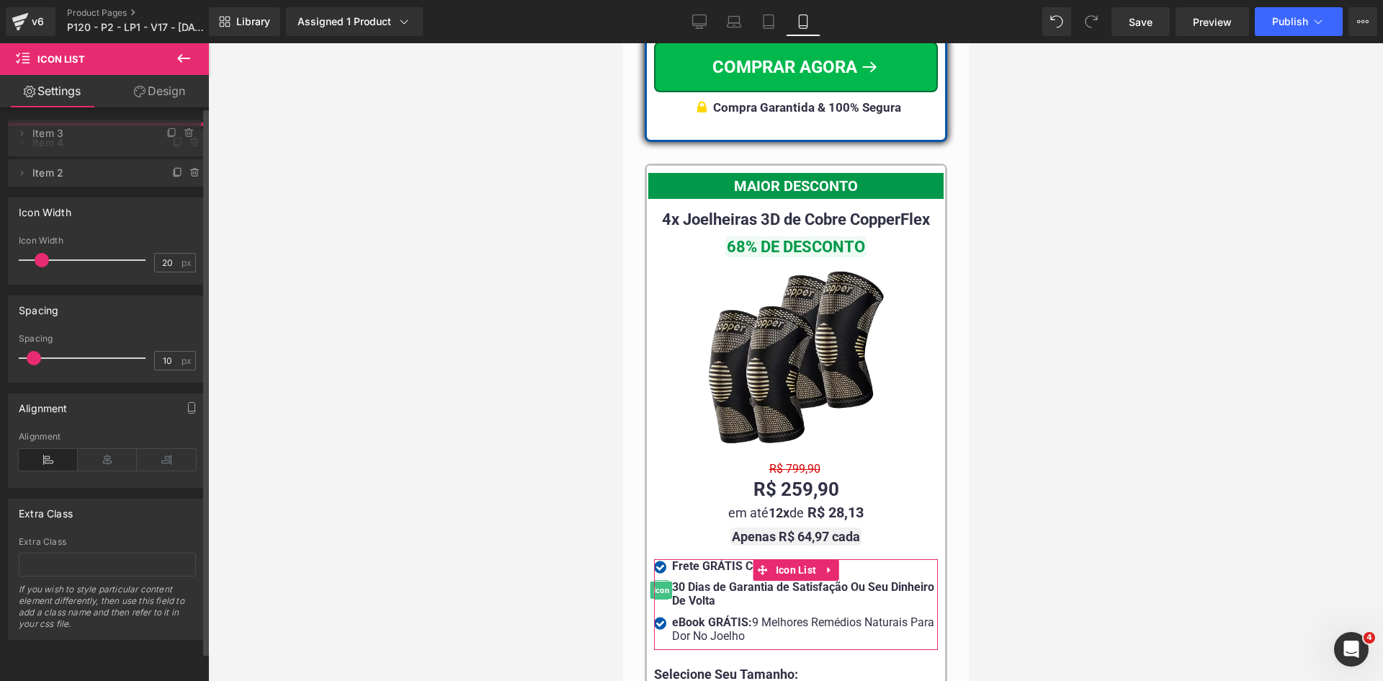
drag, startPoint x: 64, startPoint y: 171, endPoint x: 63, endPoint y: 134, distance: 37.5
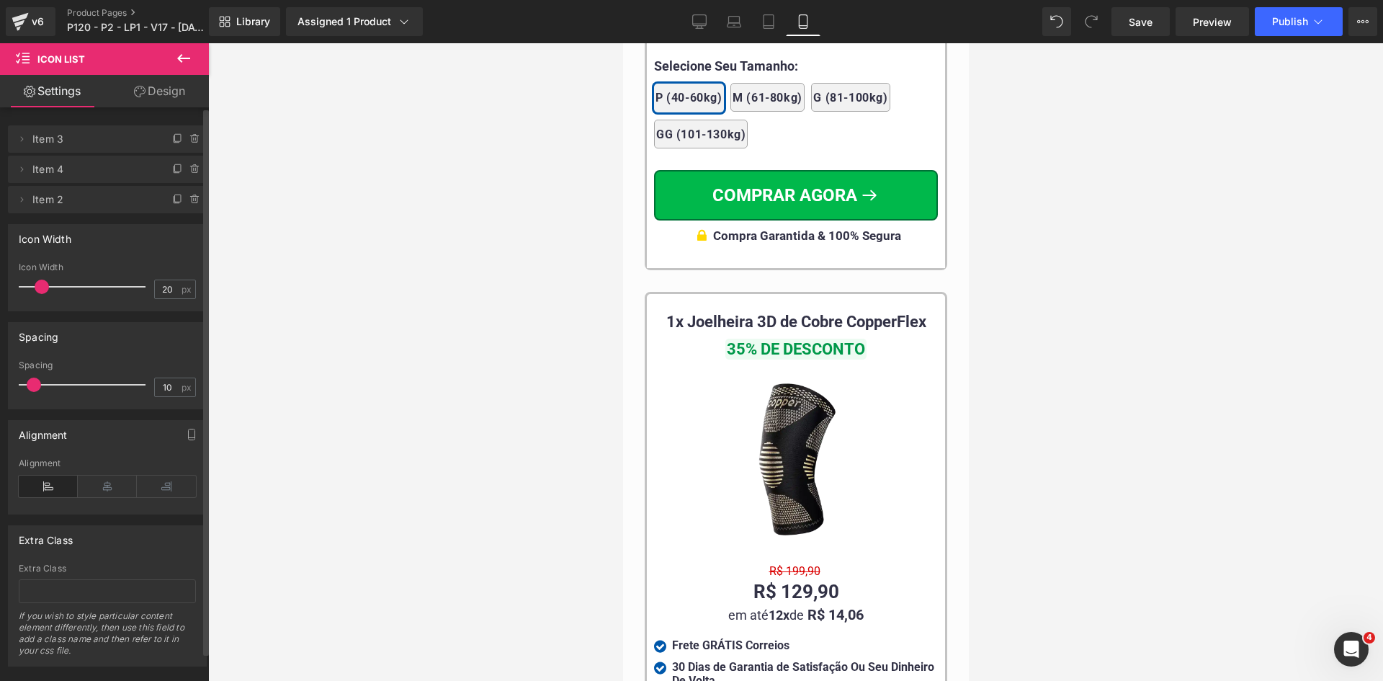
scroll to position [14043, 0]
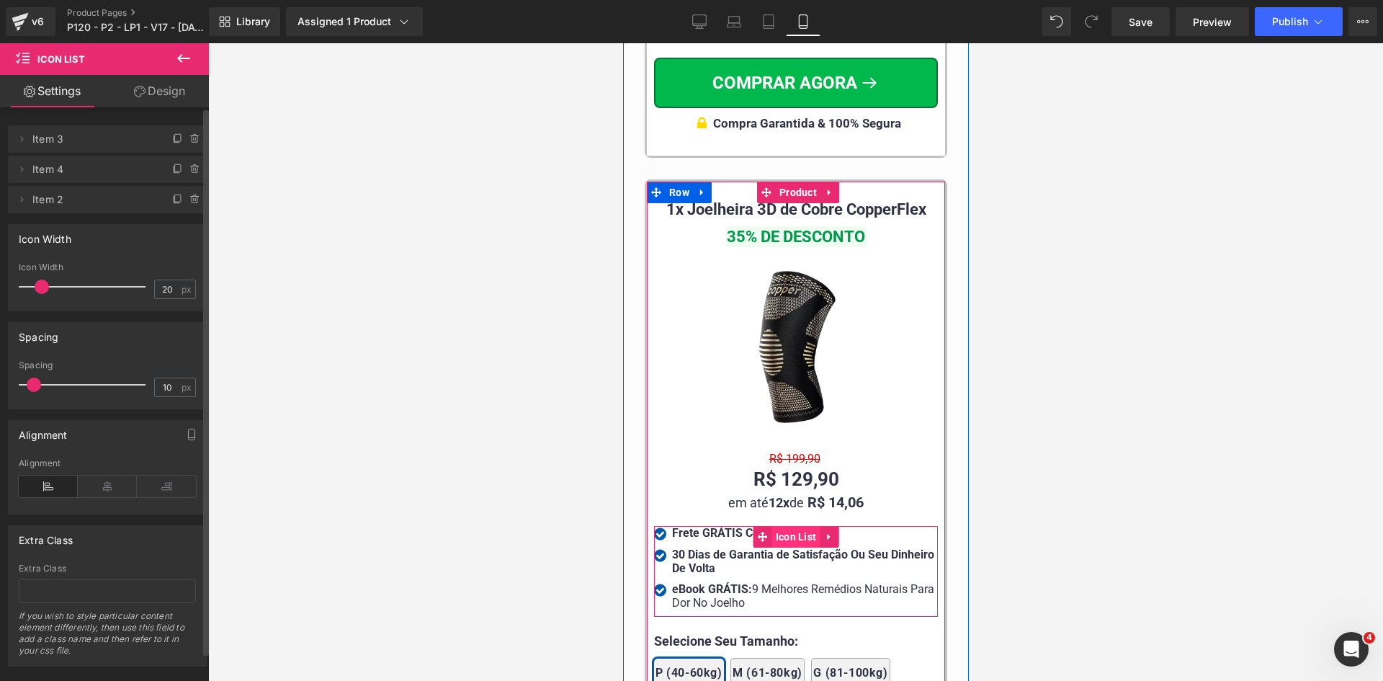
click at [788, 526] on span "Icon List" at bounding box center [796, 537] width 48 height 22
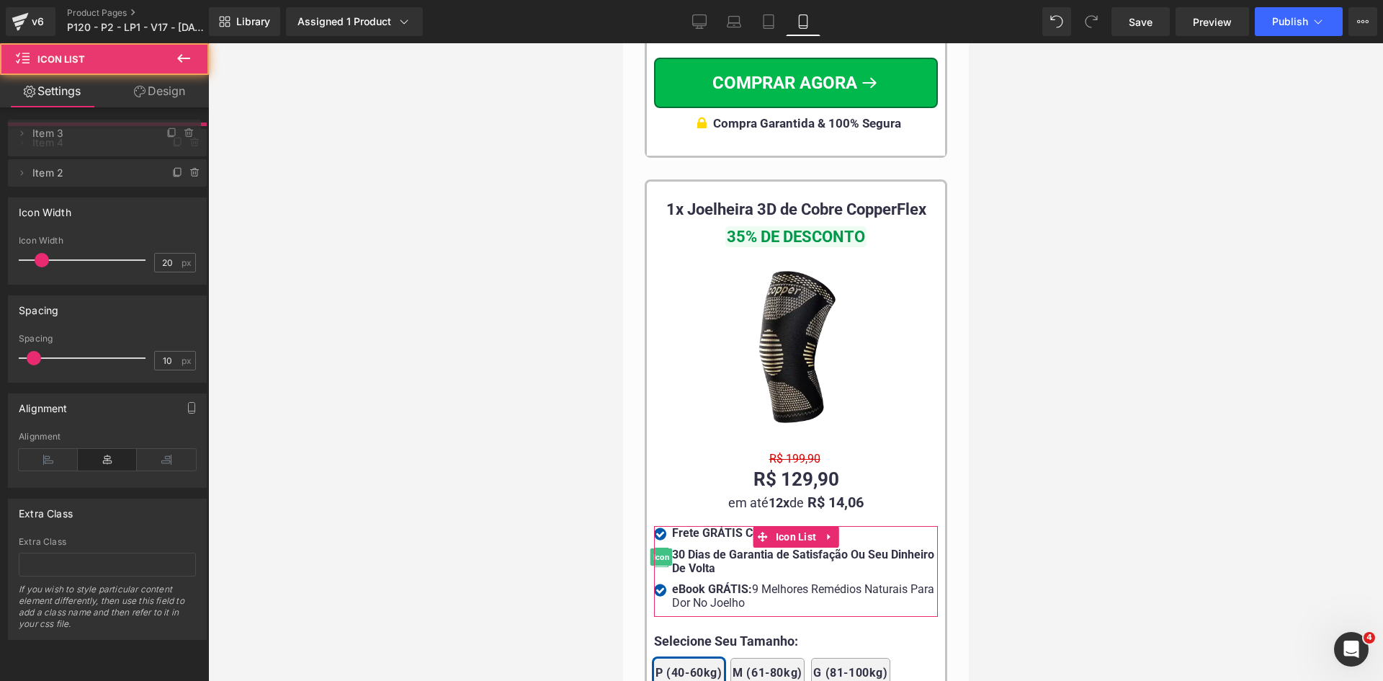
drag, startPoint x: 57, startPoint y: 145, endPoint x: 366, endPoint y: 172, distance: 310.3
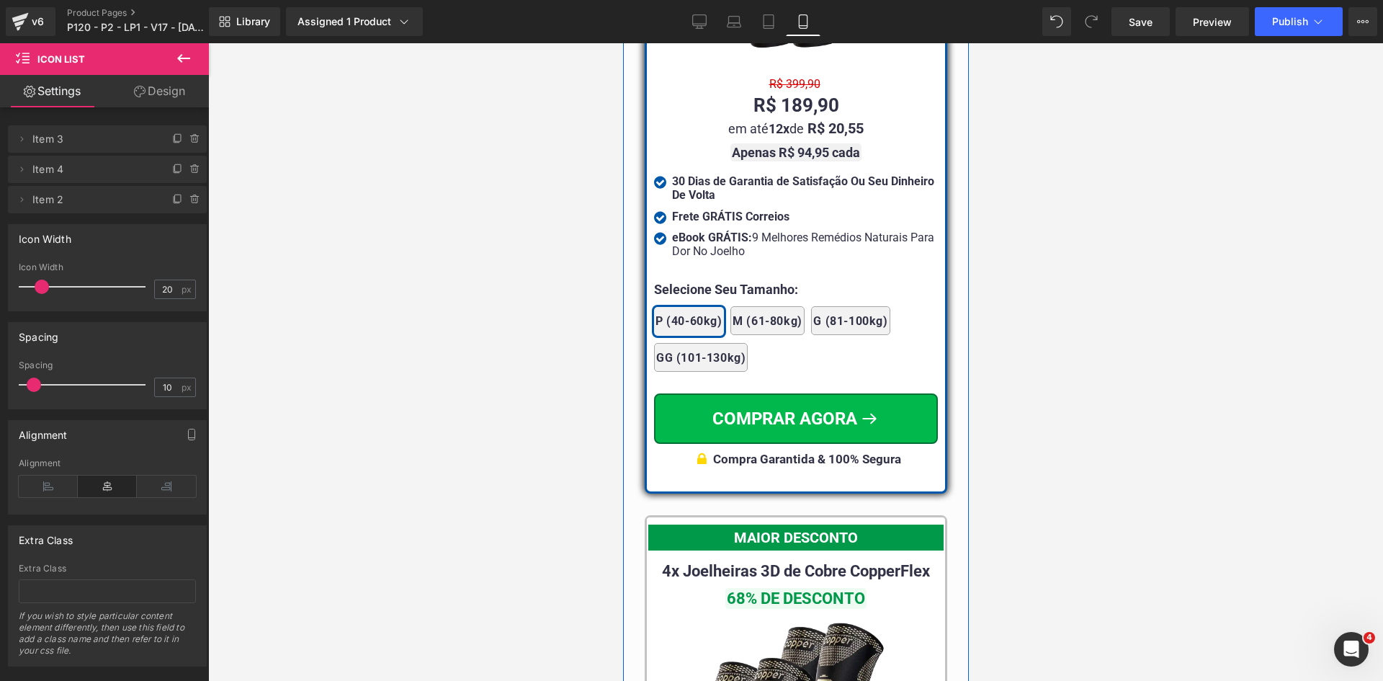
scroll to position [12818, 0]
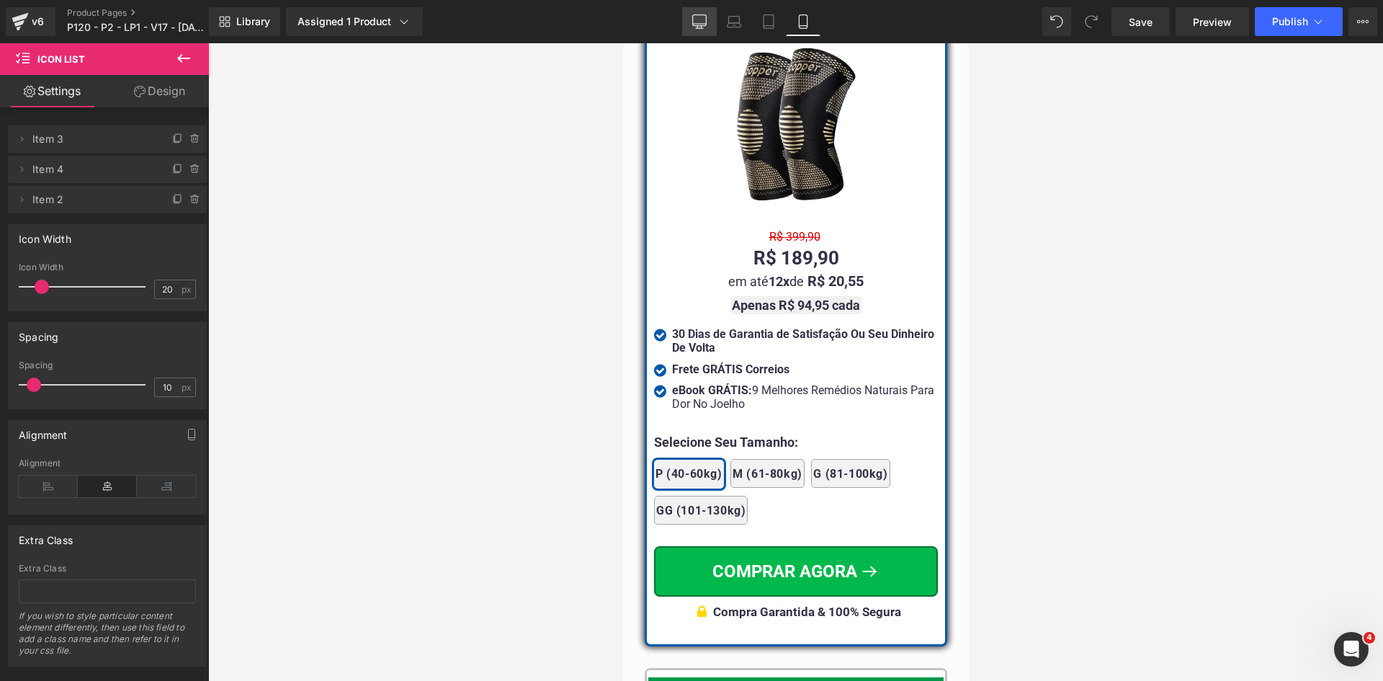
click at [699, 16] on icon at bounding box center [699, 21] width 14 height 14
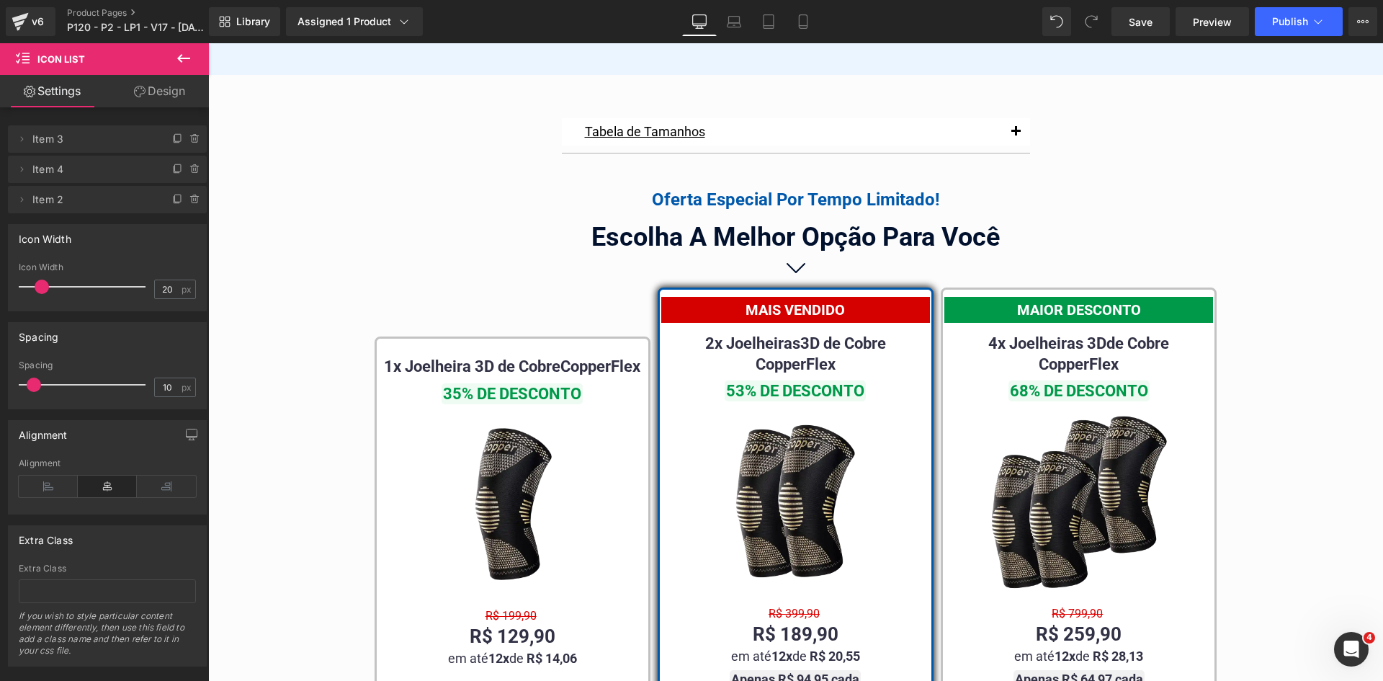
scroll to position [8399, 0]
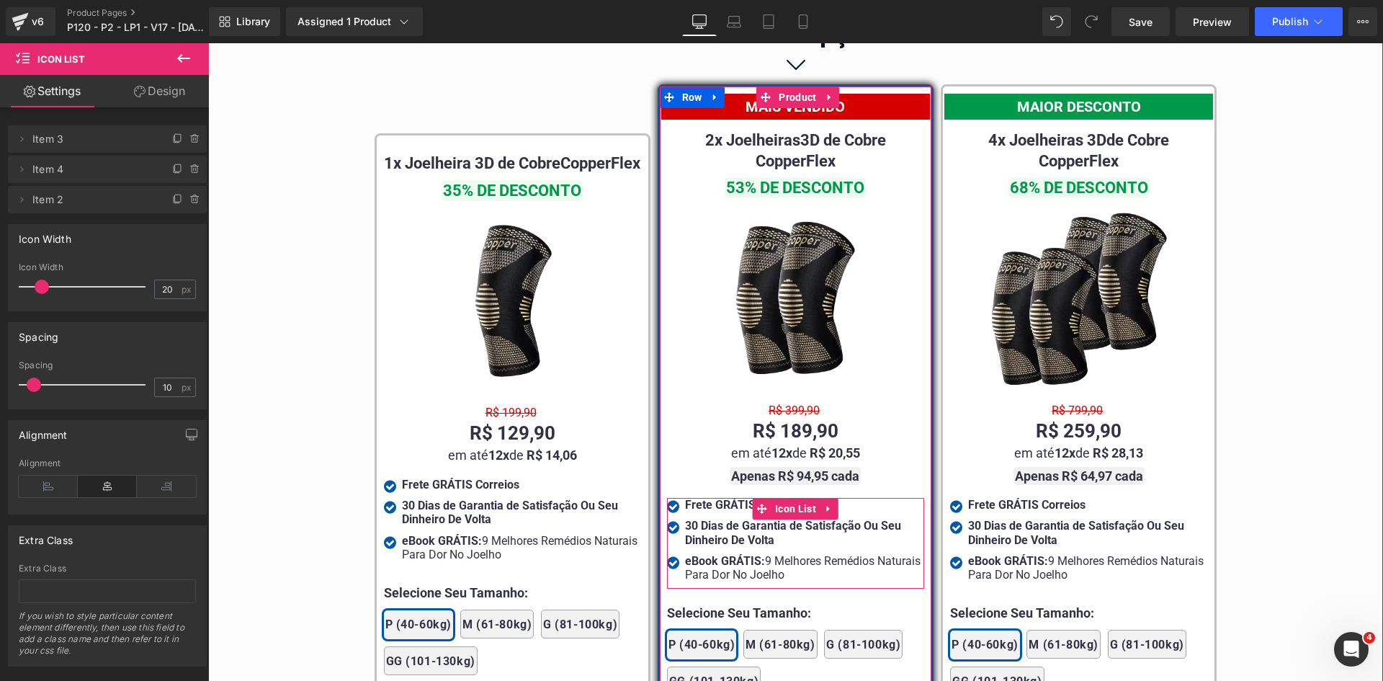
click at [787, 498] on span "Icon List" at bounding box center [796, 509] width 48 height 22
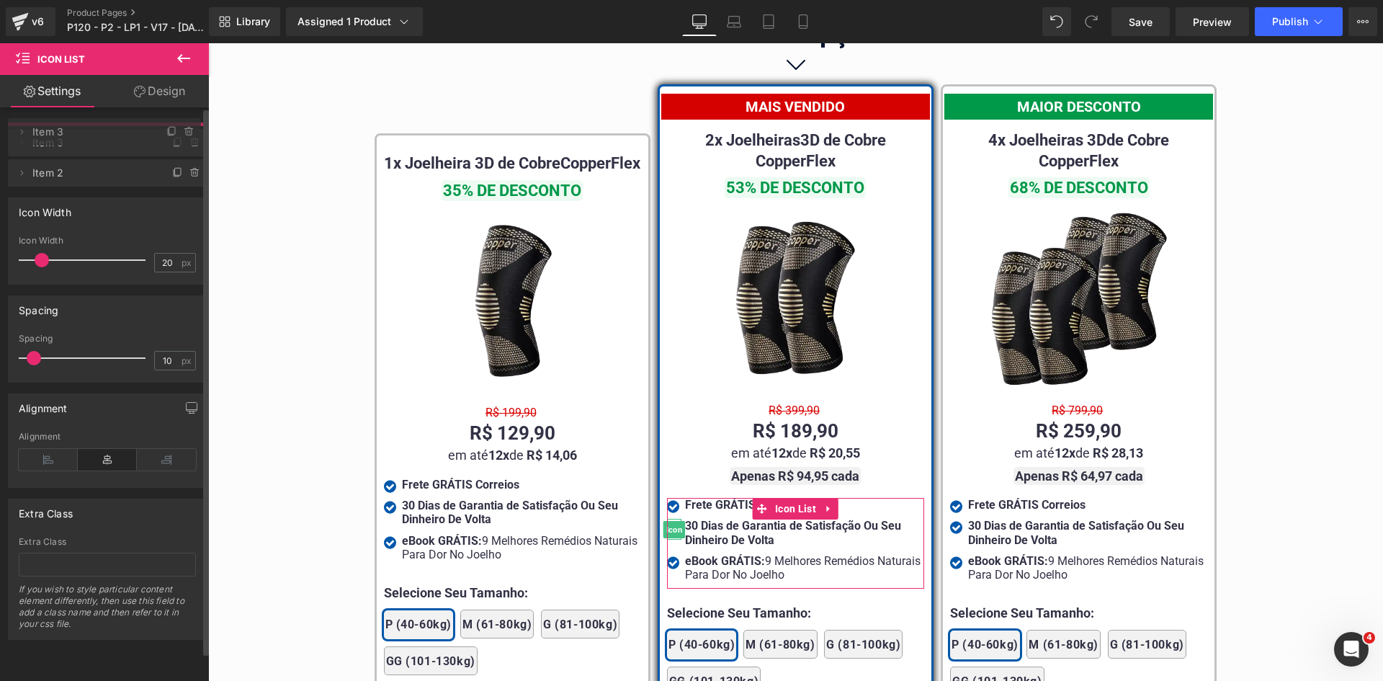
drag, startPoint x: 54, startPoint y: 170, endPoint x: 153, endPoint y: 396, distance: 246.8
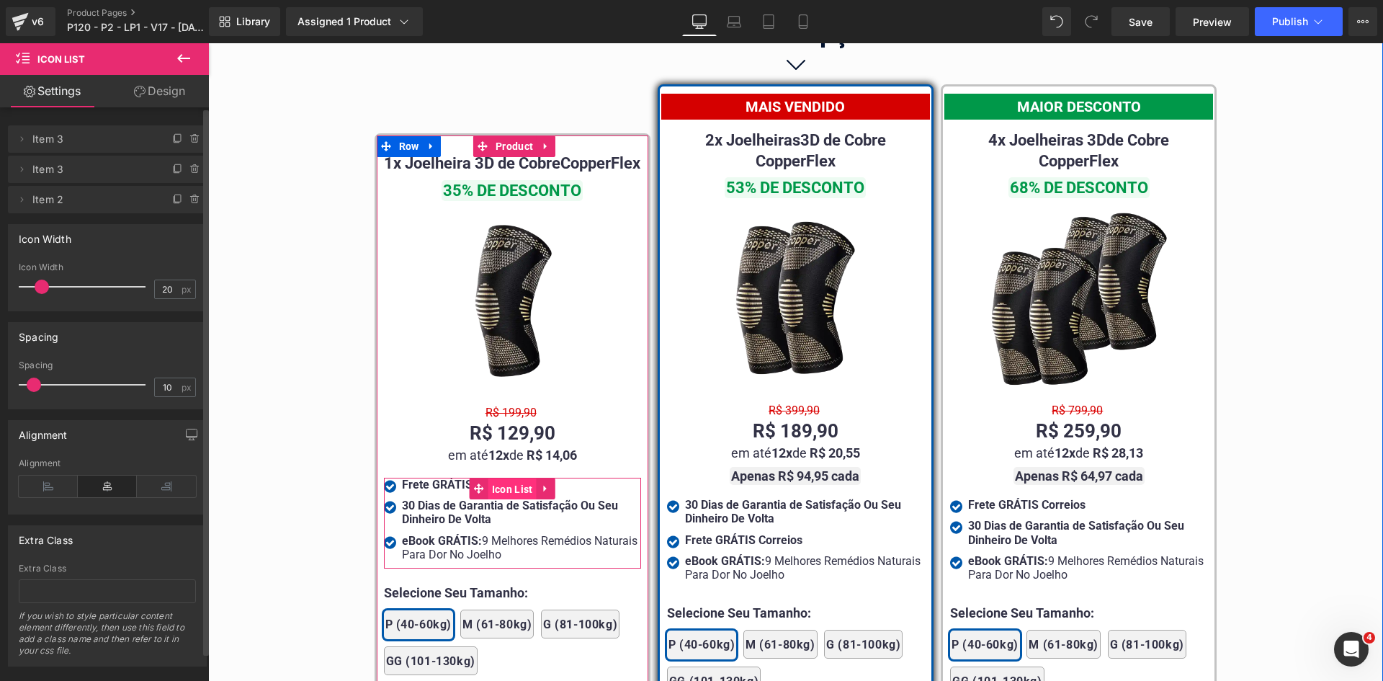
click at [501, 488] on span "Icon List" at bounding box center [512, 489] width 48 height 22
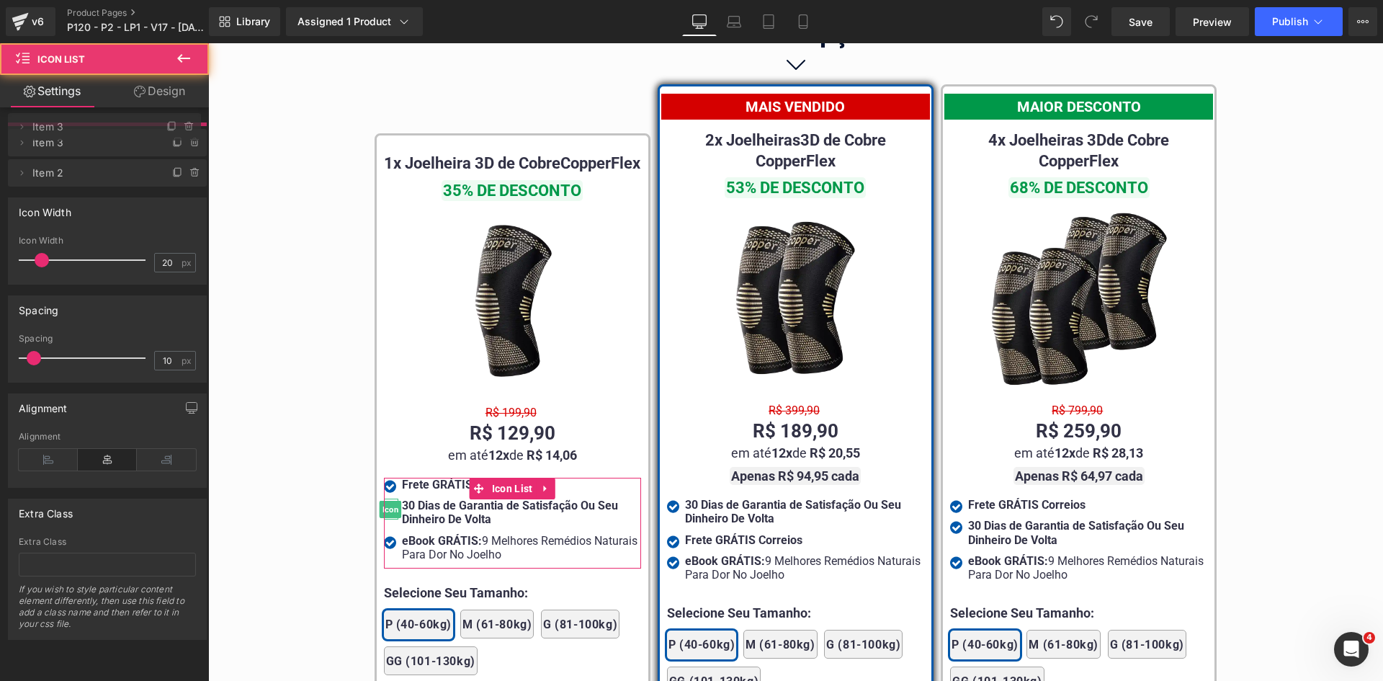
drag, startPoint x: 86, startPoint y: 172, endPoint x: 89, endPoint y: 130, distance: 42.6
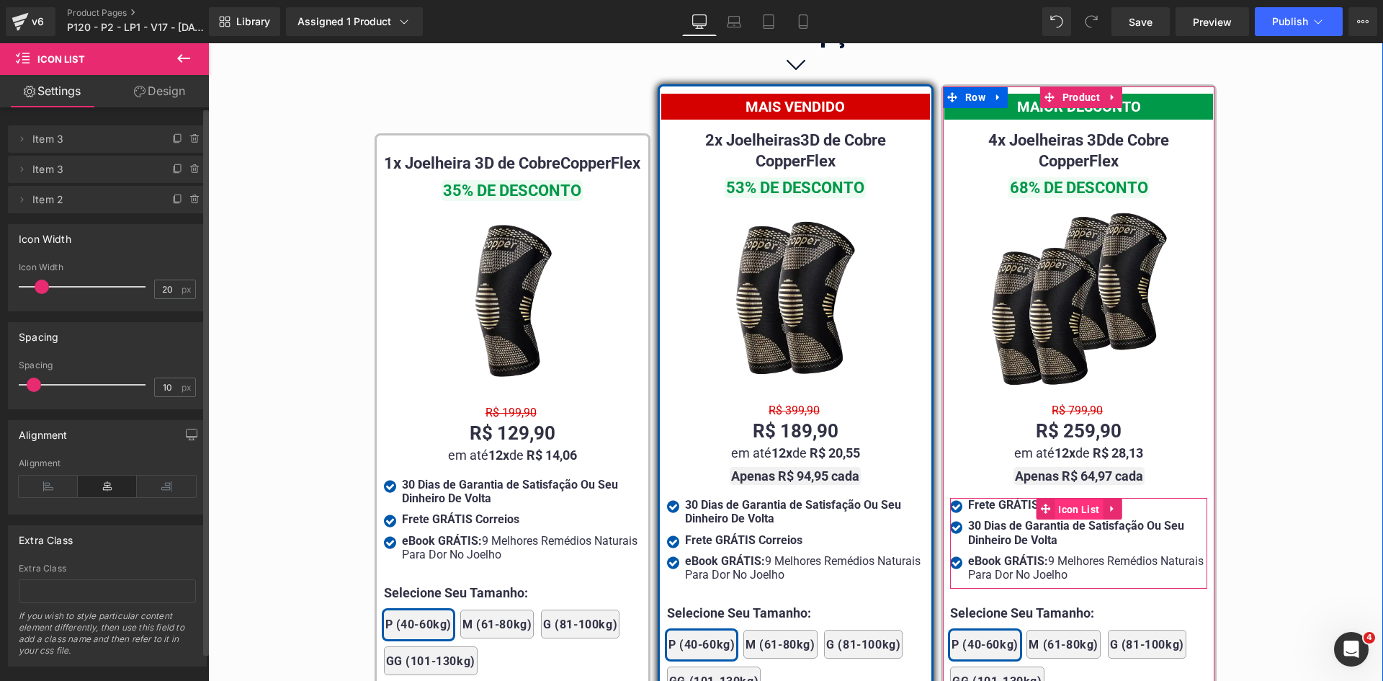
click at [1066, 499] on span "Icon List" at bounding box center [1079, 510] width 48 height 22
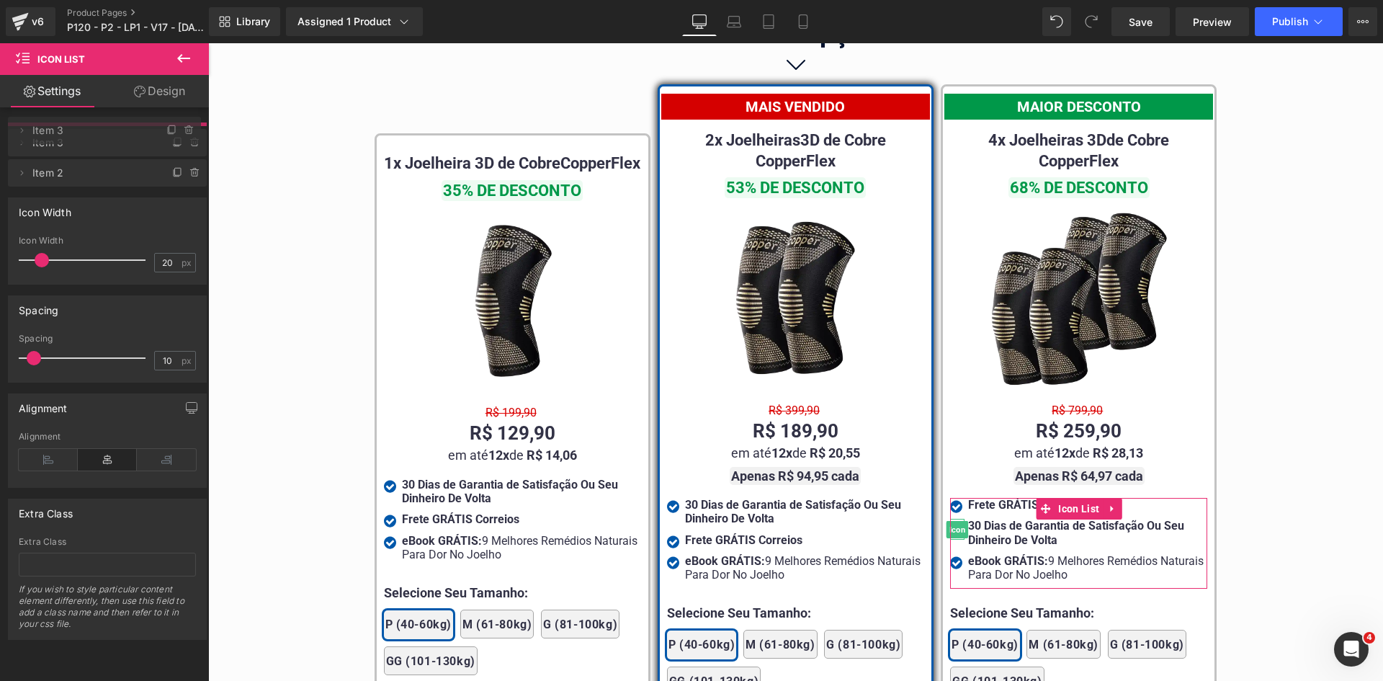
drag, startPoint x: 75, startPoint y: 172, endPoint x: 336, endPoint y: 152, distance: 261.6
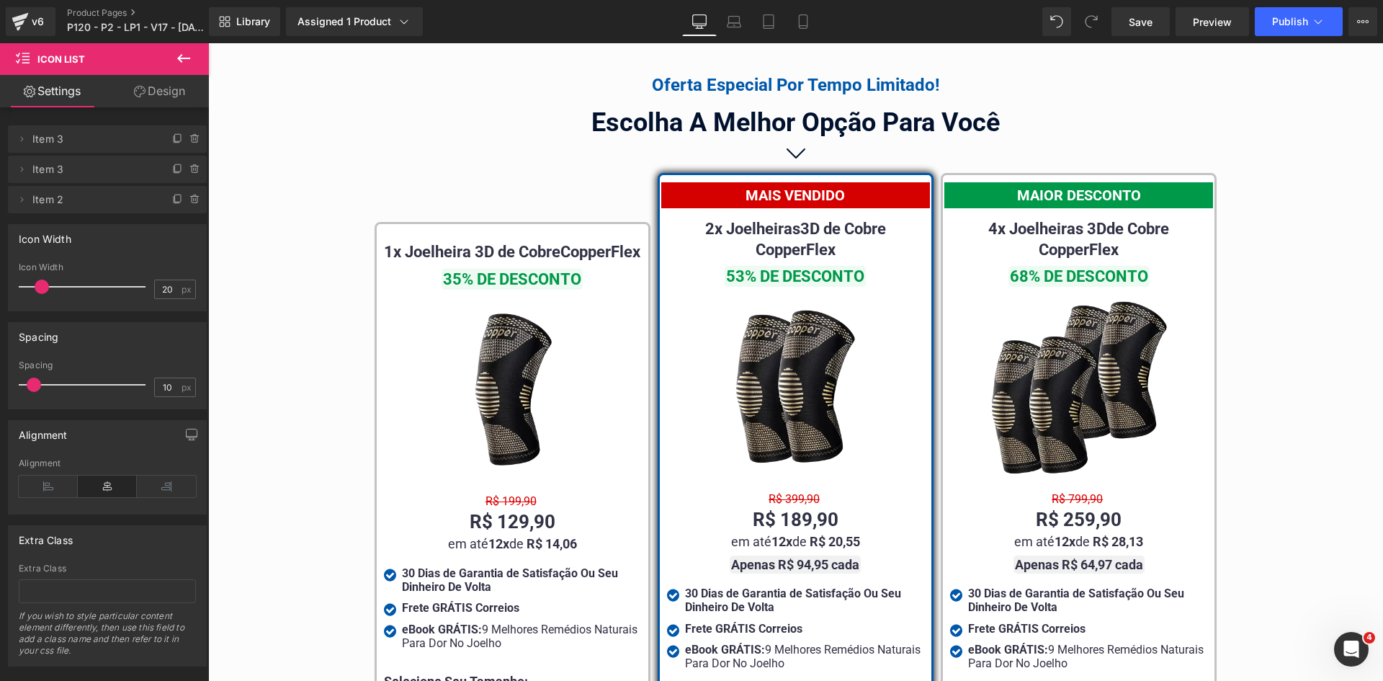
scroll to position [8183, 0]
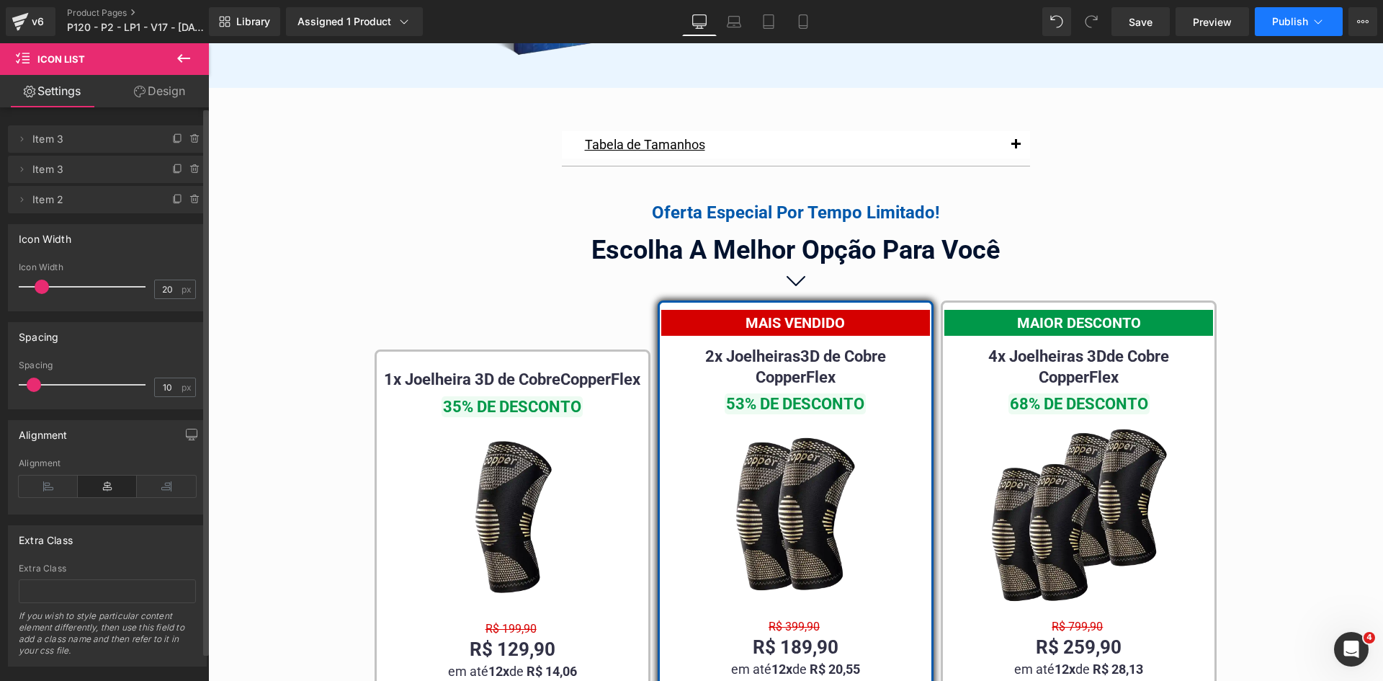
click at [1279, 19] on span "Publish" at bounding box center [1290, 22] width 36 height 12
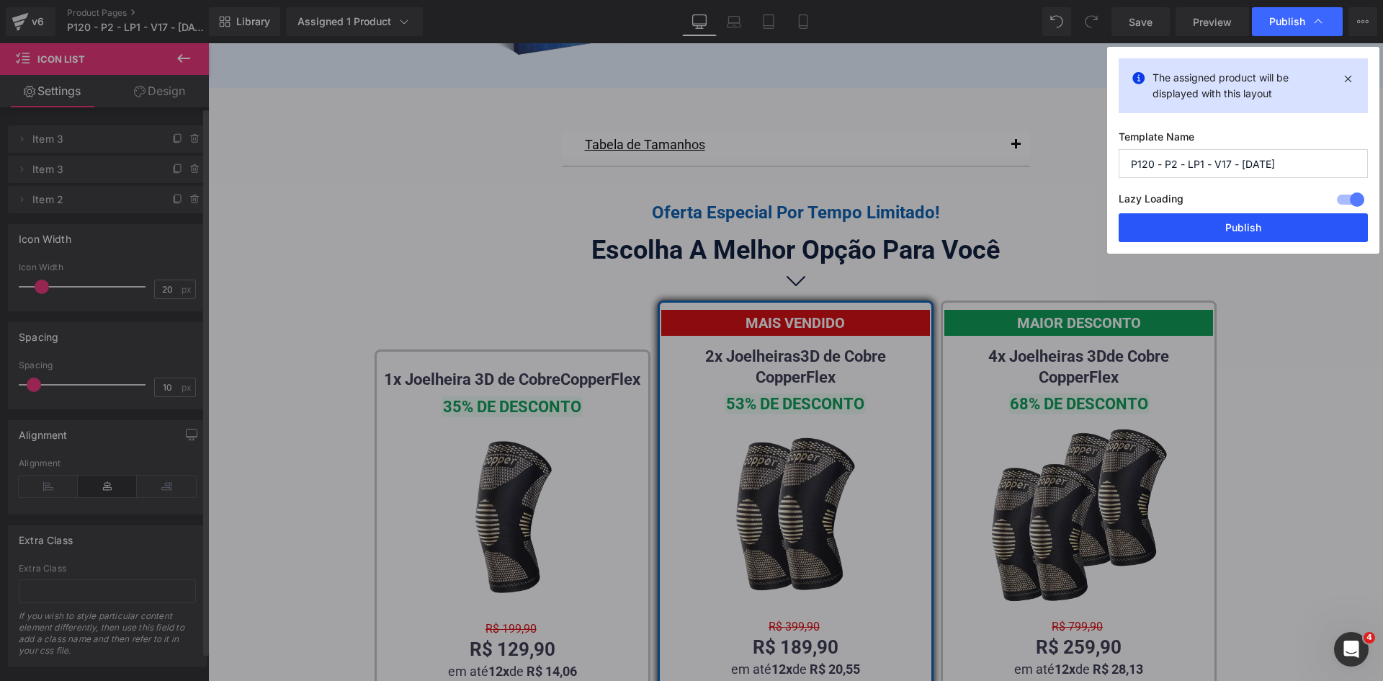
click at [1239, 228] on button "Publish" at bounding box center [1243, 227] width 249 height 29
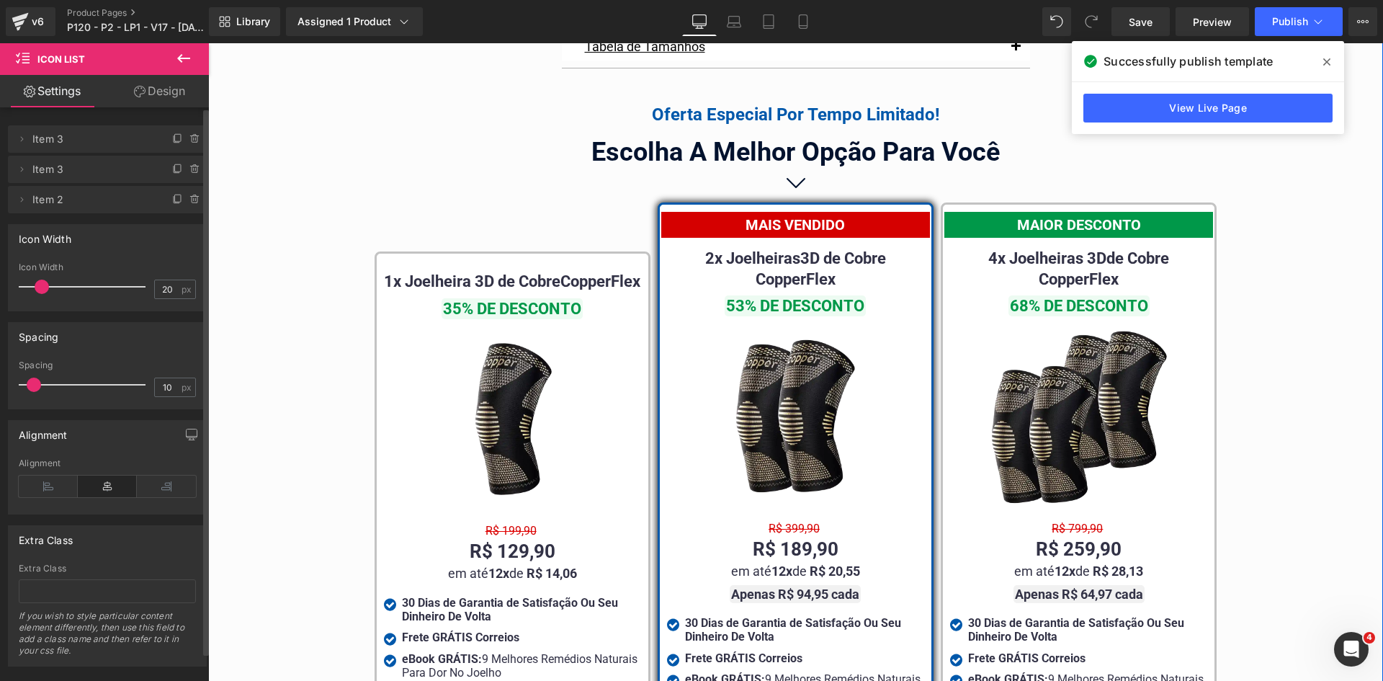
scroll to position [8255, 0]
